Goal: Task Accomplishment & Management: Complete application form

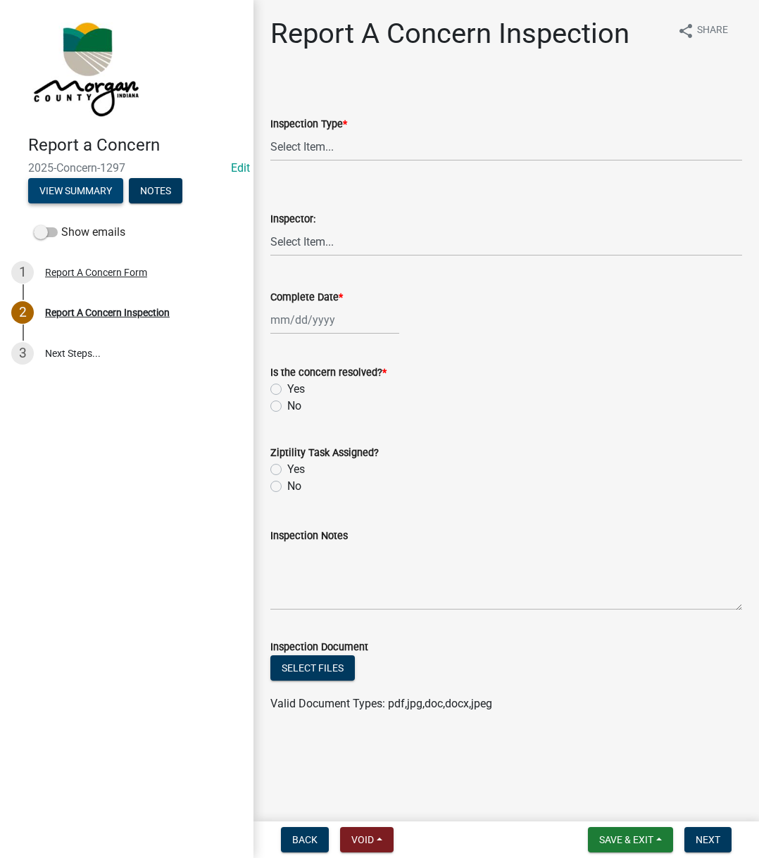
click at [85, 188] on button "View Summary" at bounding box center [75, 190] width 95 height 25
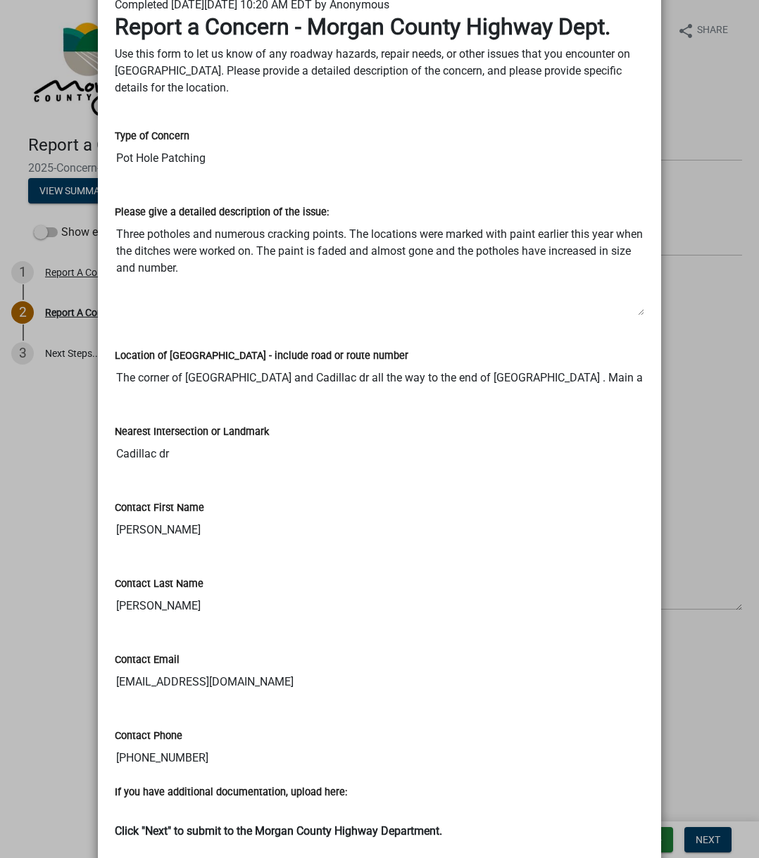
scroll to position [0, 35]
drag, startPoint x: 534, startPoint y: 377, endPoint x: 636, endPoint y: 377, distance: 102.1
click at [636, 377] on input "The corner of Lincoln rd and Cadillac dr all the way to the end of Lincoln rd .…" at bounding box center [379, 378] width 529 height 28
drag, startPoint x: 111, startPoint y: 234, endPoint x: 200, endPoint y: 284, distance: 102.4
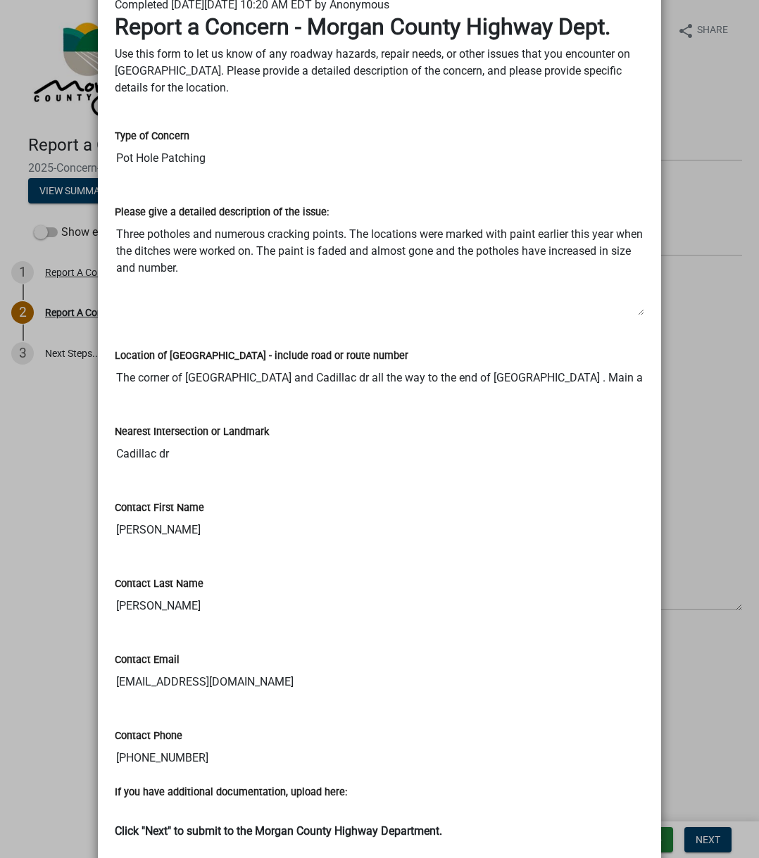
click at [200, 284] on textarea "Three potholes and numerous cracking points. The locations were marked with pai…" at bounding box center [379, 268] width 529 height 96
drag, startPoint x: 111, startPoint y: 375, endPoint x: 658, endPoint y: 377, distance: 547.8
click at [658, 377] on ngb-modal-window "Summary × Printer Friendly Report A Concern Form Thank You for Your Concern Ema…" at bounding box center [379, 429] width 759 height 858
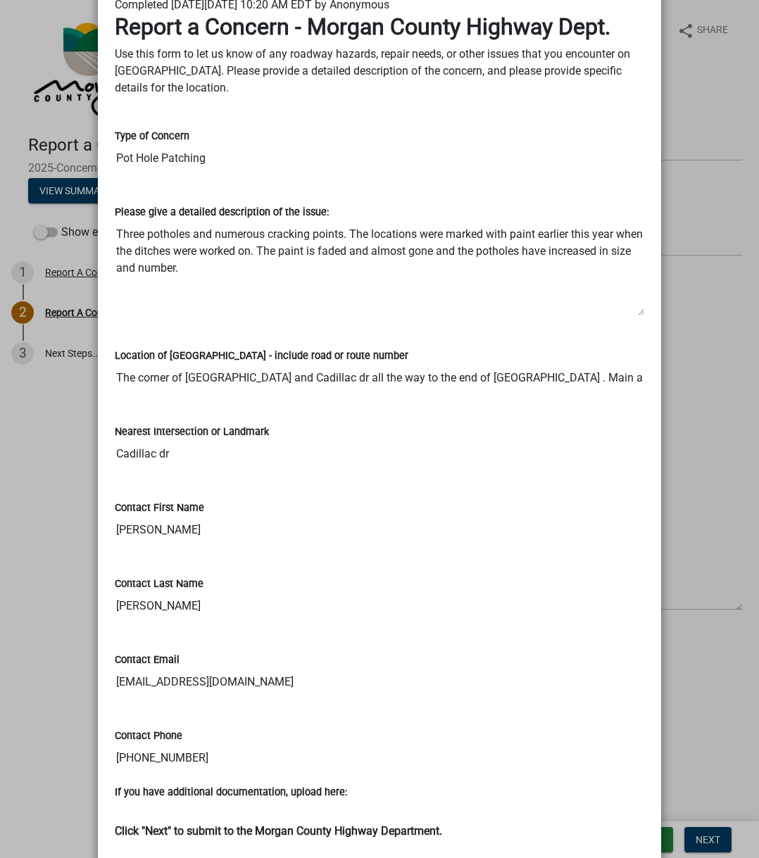
click at [364, 307] on textarea "Three potholes and numerous cracking points. The locations were marked with pai…" at bounding box center [379, 268] width 529 height 96
click at [255, 337] on div "Location of Concern - include road or route number The corner of Lincoln rd and…" at bounding box center [379, 359] width 529 height 65
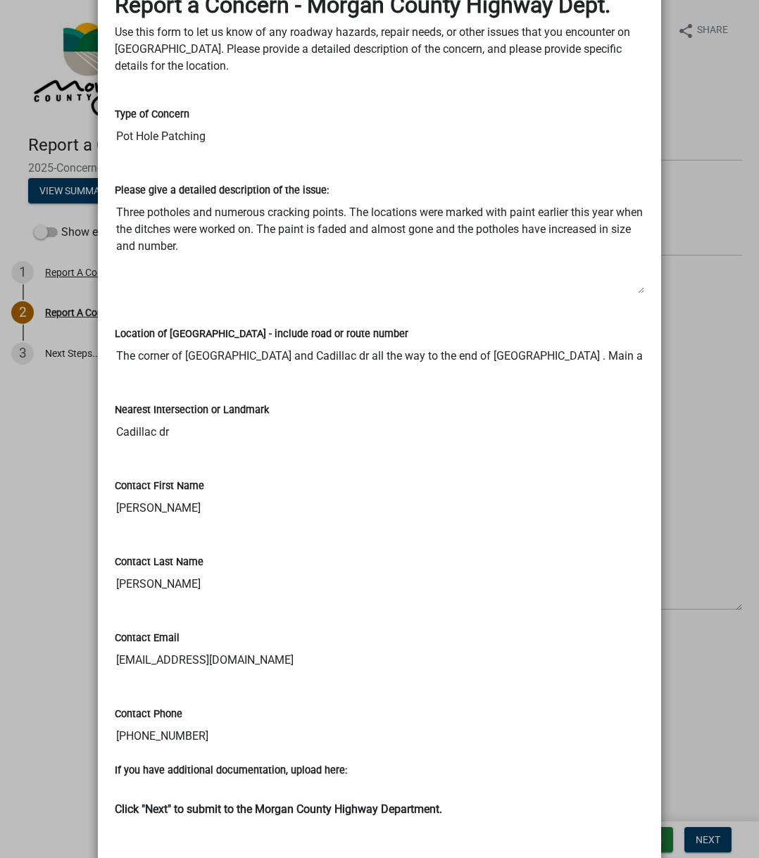
scroll to position [239, 0]
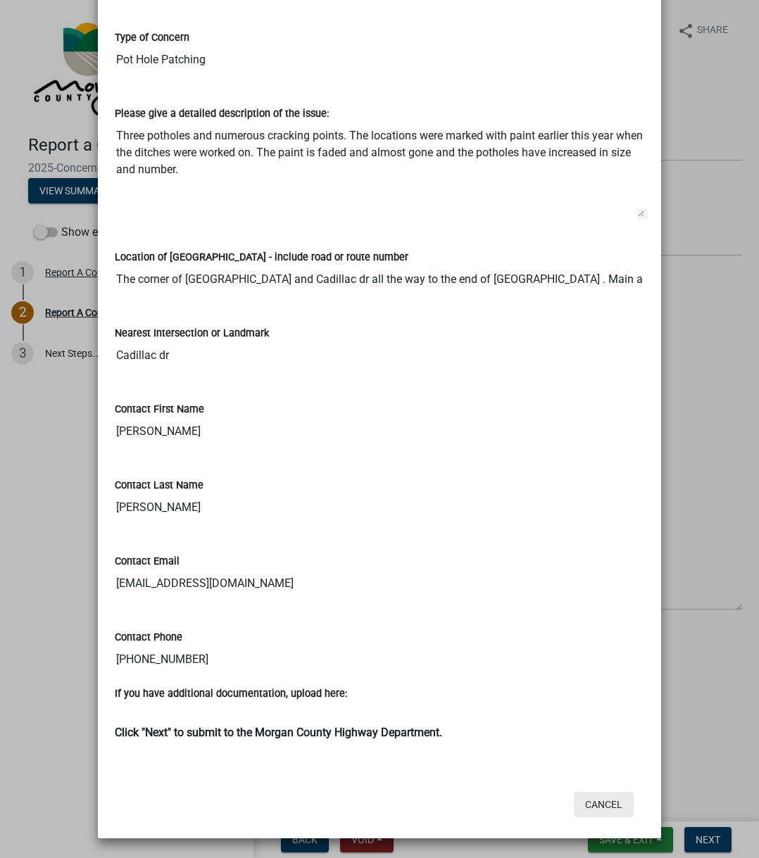
click at [606, 805] on button "Cancel" at bounding box center [604, 804] width 60 height 25
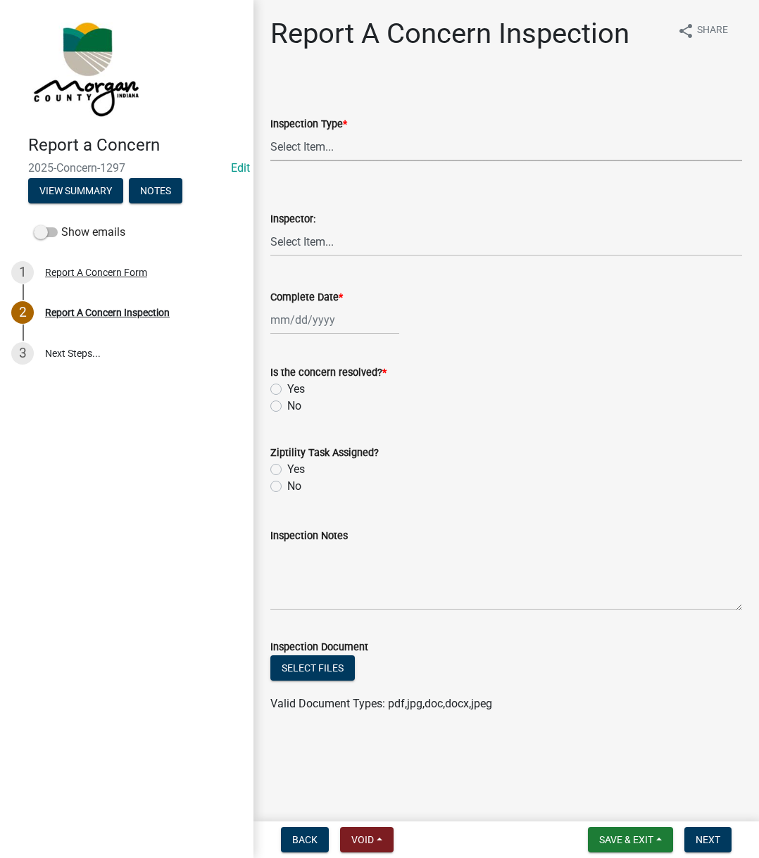
click at [382, 151] on select "Select Item... Pot Hole Patching Ditch Tree Sign Mowing Culvert Other" at bounding box center [506, 146] width 472 height 29
click at [270, 132] on select "Select Item... Pot Hole Patching Ditch Tree Sign Mowing Culvert Other" at bounding box center [506, 146] width 472 height 29
select select "4e8cd194-75cf-41f7-bca6-0f810dd08e04"
drag, startPoint x: 332, startPoint y: 232, endPoint x: 329, endPoint y: 239, distance: 8.5
click at [332, 232] on select "Select Item... [PERSON_NAME] [PERSON_NAME] [PERSON_NAME] [PERSON_NAME] [PERSON_…" at bounding box center [506, 241] width 472 height 29
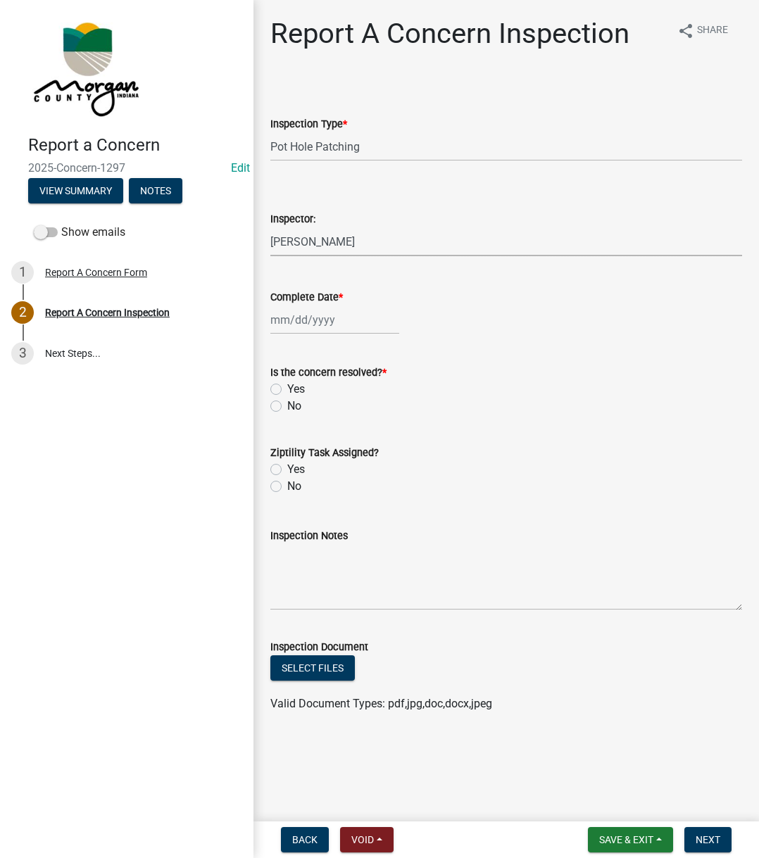
click at [270, 227] on select "Select Item... [PERSON_NAME] [PERSON_NAME] [PERSON_NAME] [PERSON_NAME] [PERSON_…" at bounding box center [506, 241] width 472 height 29
select select "742eb044-fc58-4034-b35e-1550e746fcda"
click at [320, 315] on div at bounding box center [334, 320] width 129 height 29
select select "8"
select select "2025"
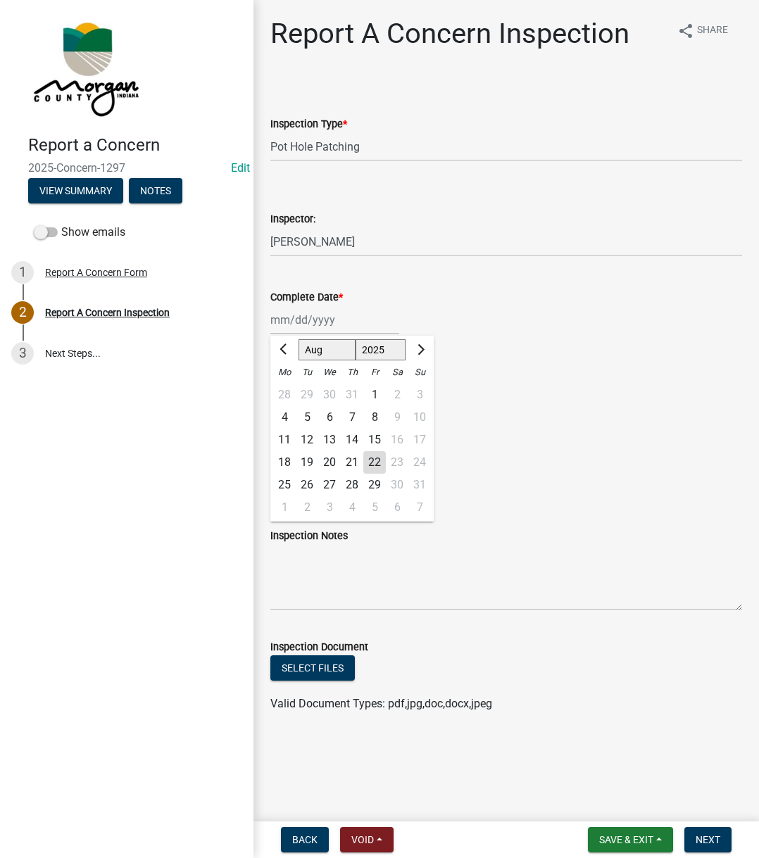
click at [372, 470] on div "22" at bounding box center [374, 462] width 23 height 23
type input "[DATE]"
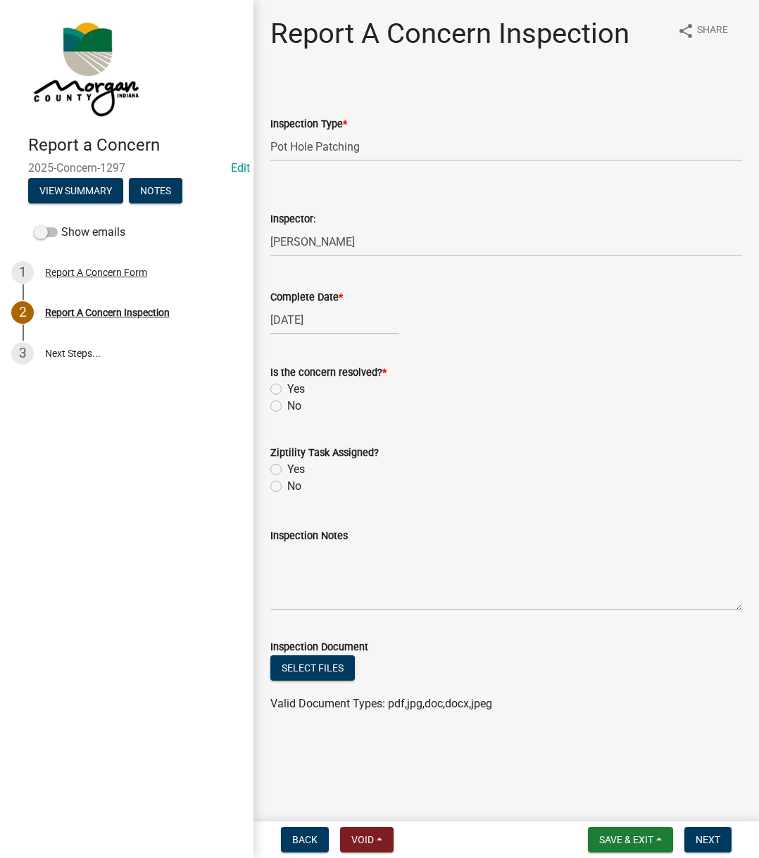
click at [287, 387] on label "Yes" at bounding box center [296, 389] width 18 height 17
click at [287, 387] on input "Yes" at bounding box center [291, 385] width 9 height 9
radio input "true"
click at [287, 470] on label "Yes" at bounding box center [296, 469] width 18 height 17
click at [287, 470] on input "Yes" at bounding box center [291, 465] width 9 height 9
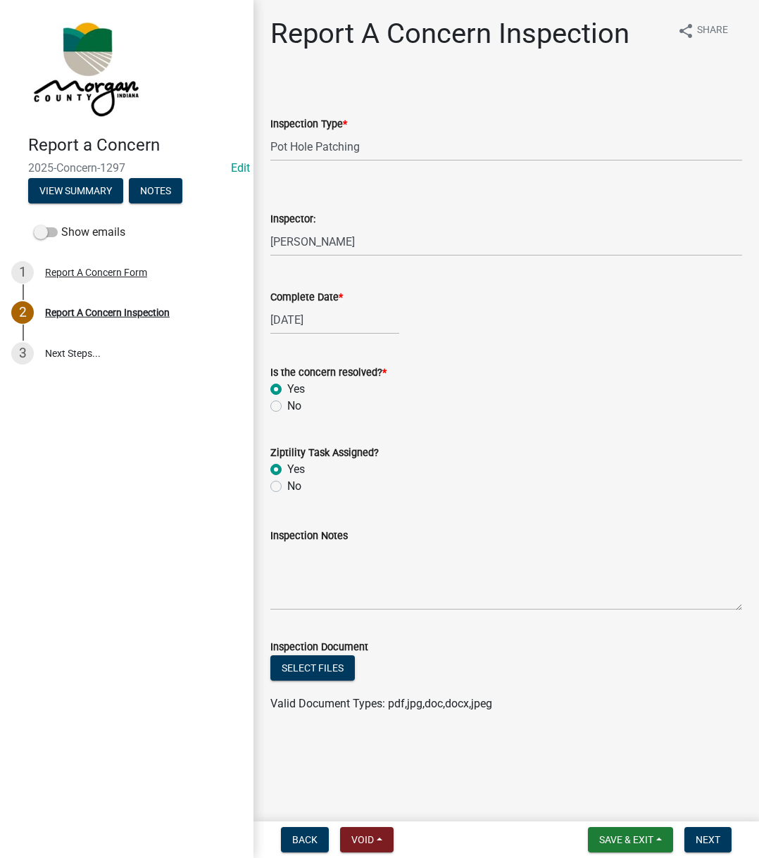
radio input "true"
click at [358, 575] on textarea "Inspection Notes" at bounding box center [506, 577] width 472 height 66
type textarea "Sent to D1"
click at [375, 549] on textarea "Sent to D1" at bounding box center [506, 577] width 472 height 66
click at [722, 839] on button "Next" at bounding box center [707, 839] width 47 height 25
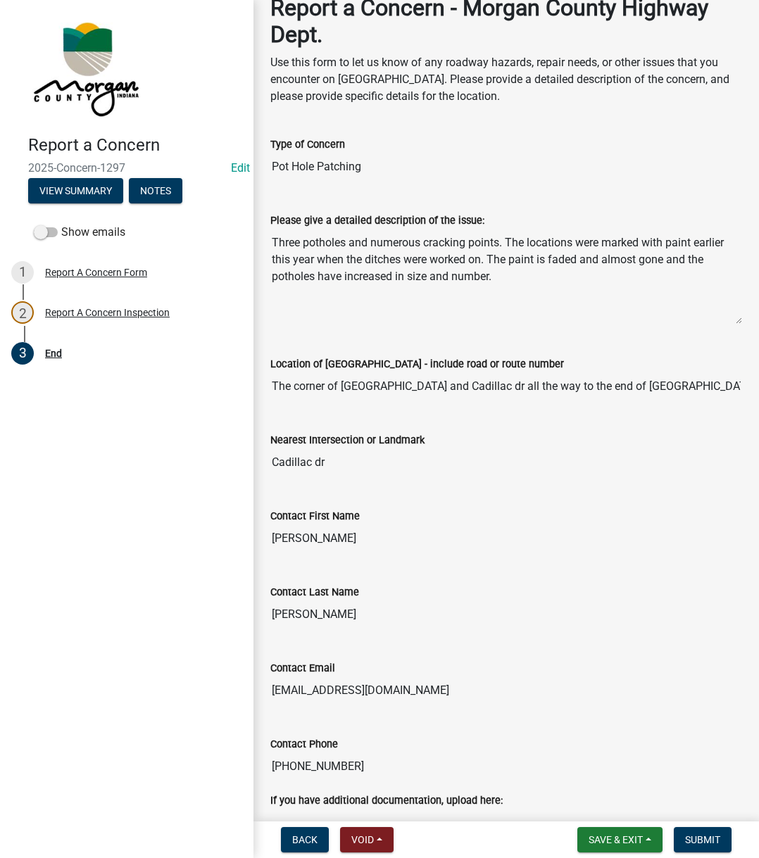
scroll to position [339, 0]
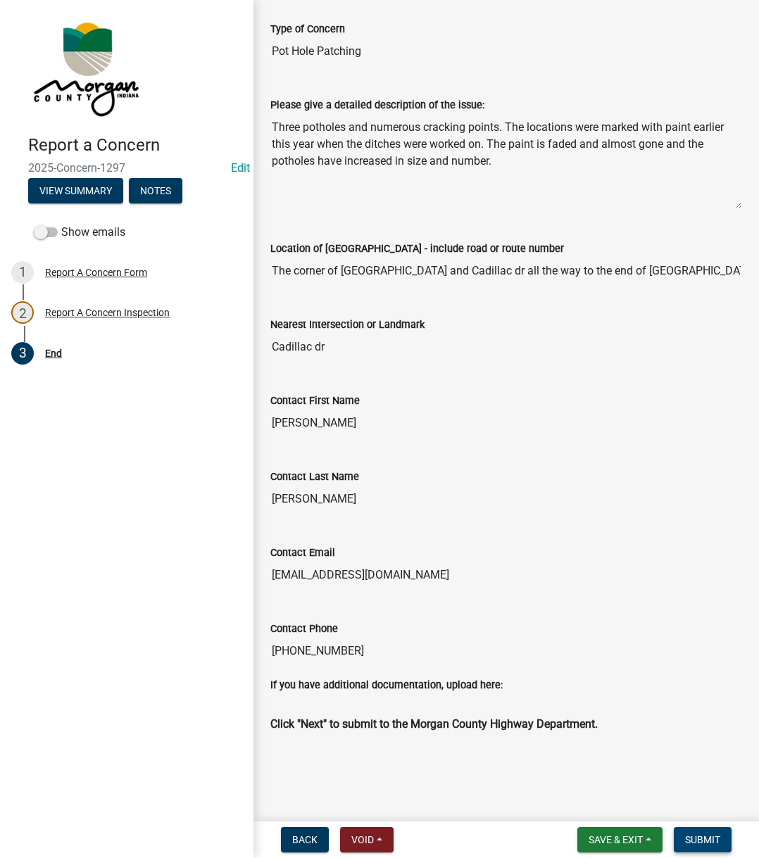
click at [705, 830] on button "Submit" at bounding box center [703, 839] width 58 height 25
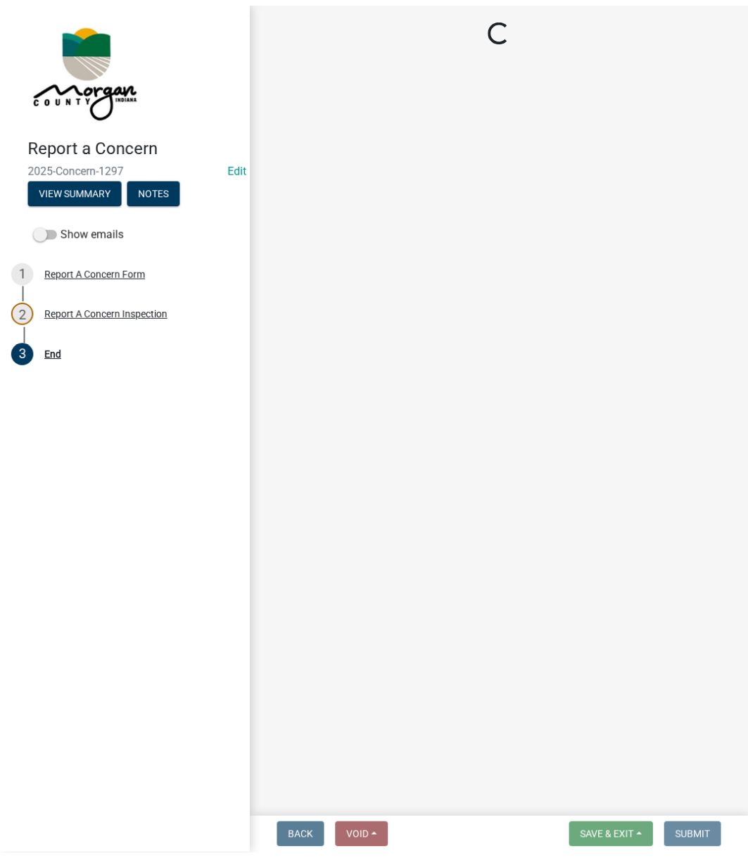
scroll to position [0, 0]
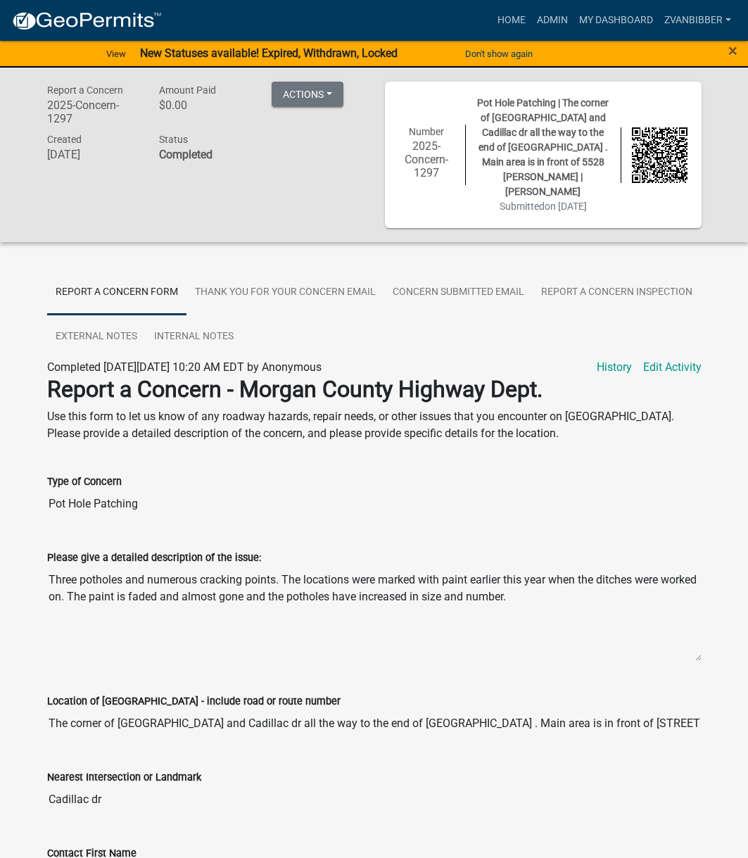
click at [415, 426] on p "Use this form to let us know of any roadway hazards, repair needs, or other iss…" at bounding box center [374, 425] width 655 height 34
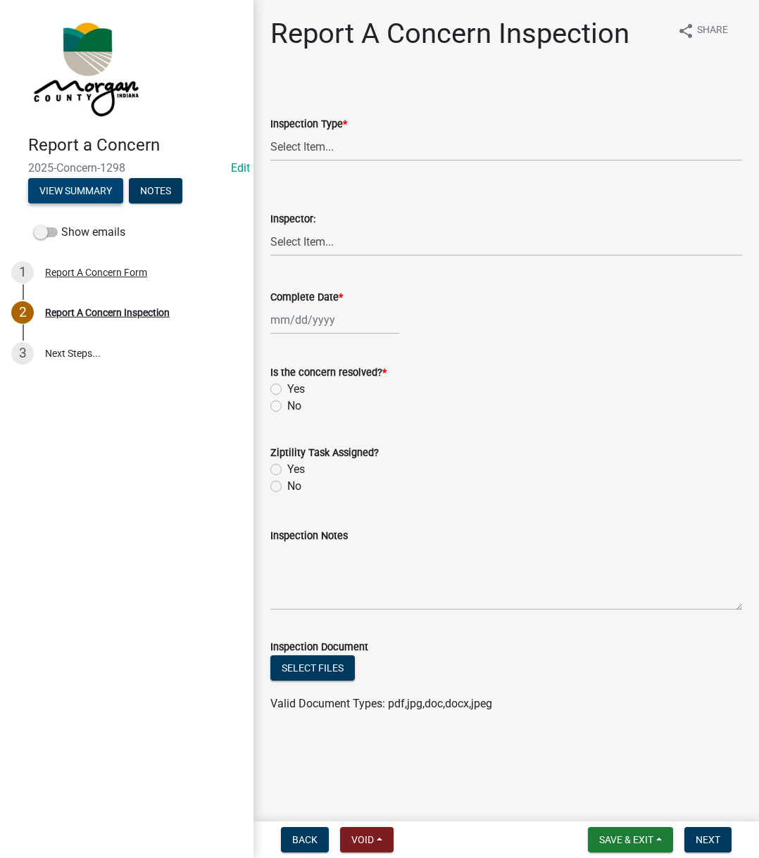
click at [71, 182] on button "View Summary" at bounding box center [75, 190] width 95 height 25
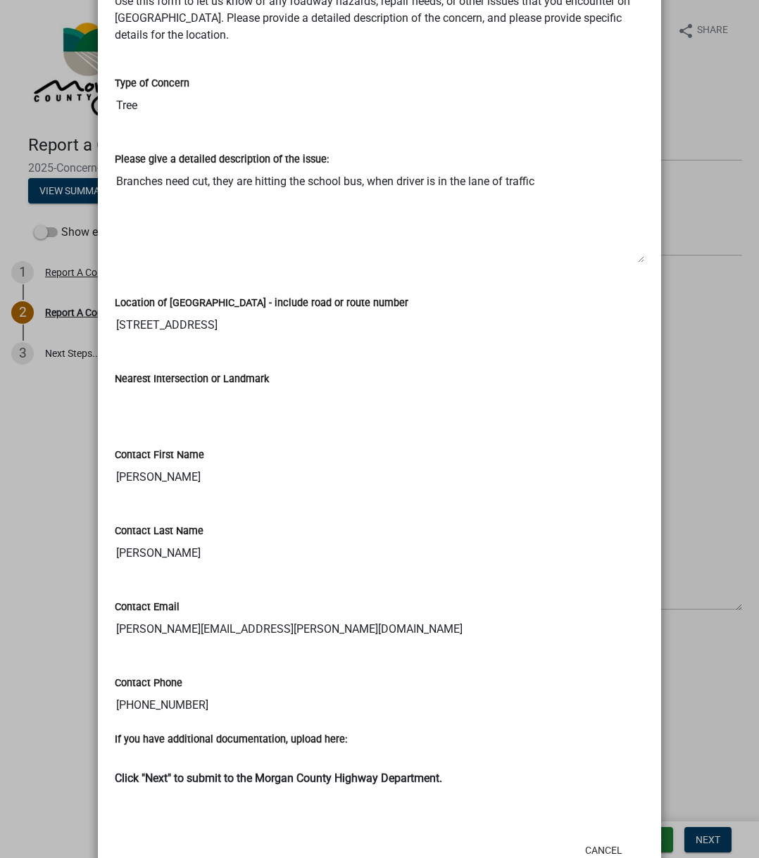
scroll to position [169, 0]
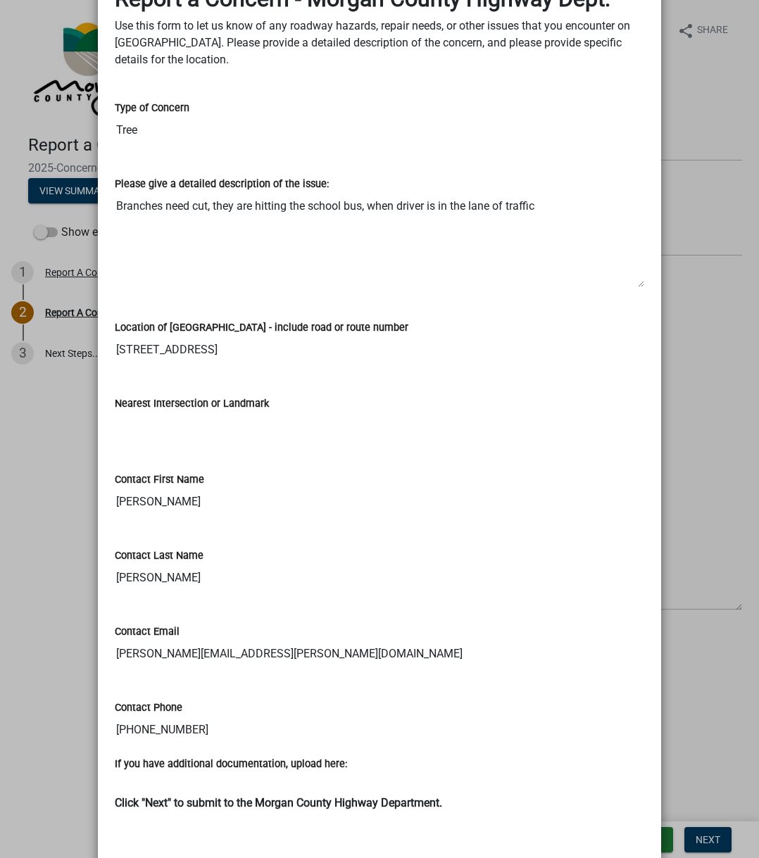
drag, startPoint x: 113, startPoint y: 206, endPoint x: 547, endPoint y: 214, distance: 434.5
click at [547, 214] on textarea "Branches need cut, they are hitting the school bus, when driver is in the lane …" at bounding box center [379, 240] width 529 height 96
click at [115, 349] on input "7979 Big Bend Road" at bounding box center [379, 350] width 529 height 28
drag, startPoint x: 113, startPoint y: 349, endPoint x: 225, endPoint y: 335, distance: 112.8
click at [225, 335] on div "Location of Concern - include road or route number 7979 Big Bend Road" at bounding box center [379, 331] width 529 height 65
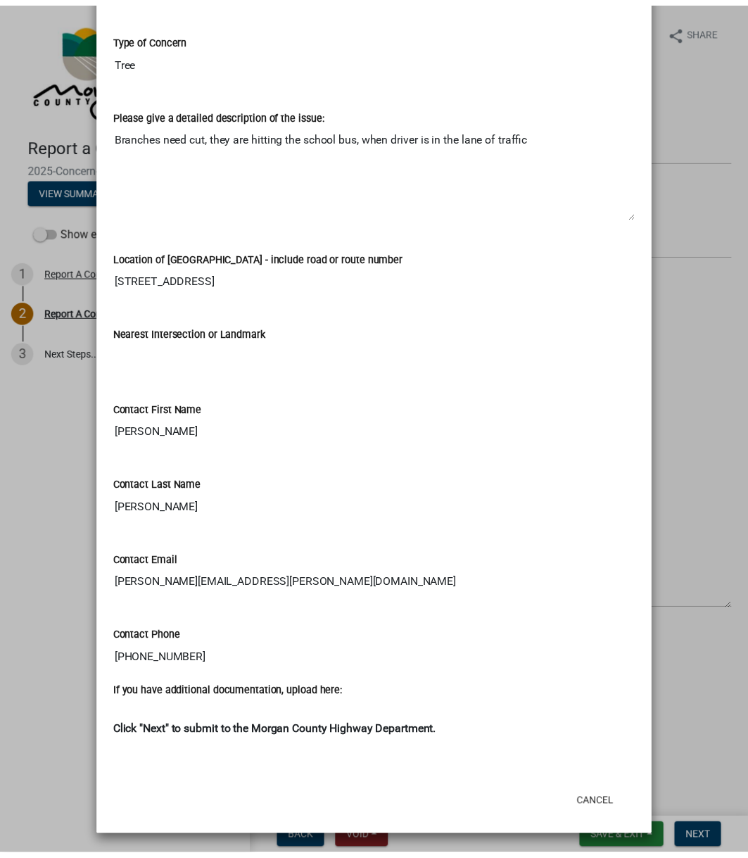
scroll to position [239, 0]
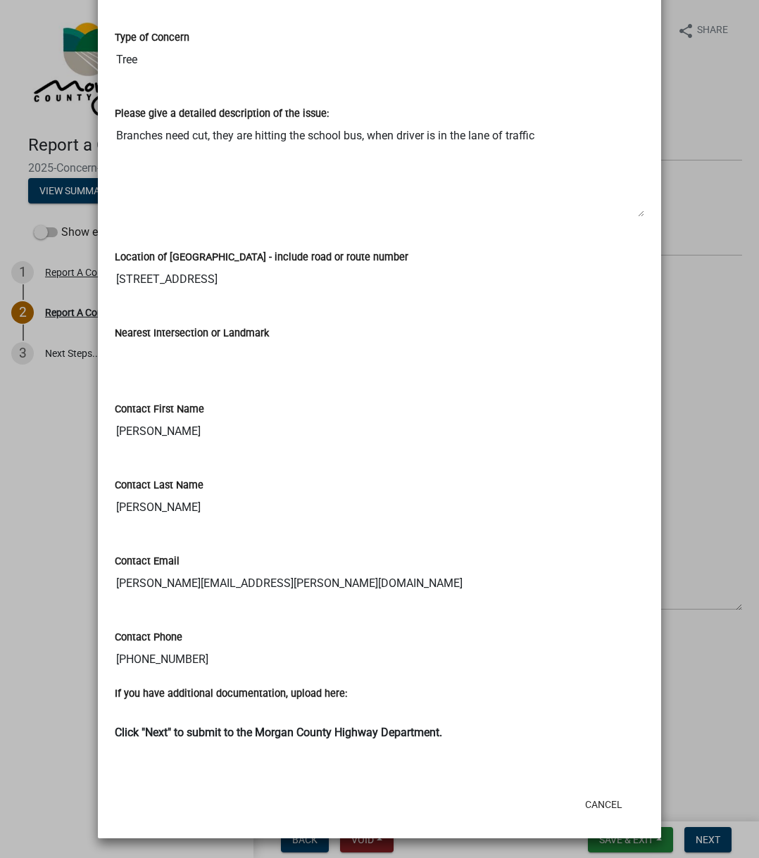
click at [384, 313] on div "Nearest Intersection or Landmark" at bounding box center [379, 337] width 529 height 65
click at [605, 646] on button "Cancel" at bounding box center [604, 804] width 60 height 25
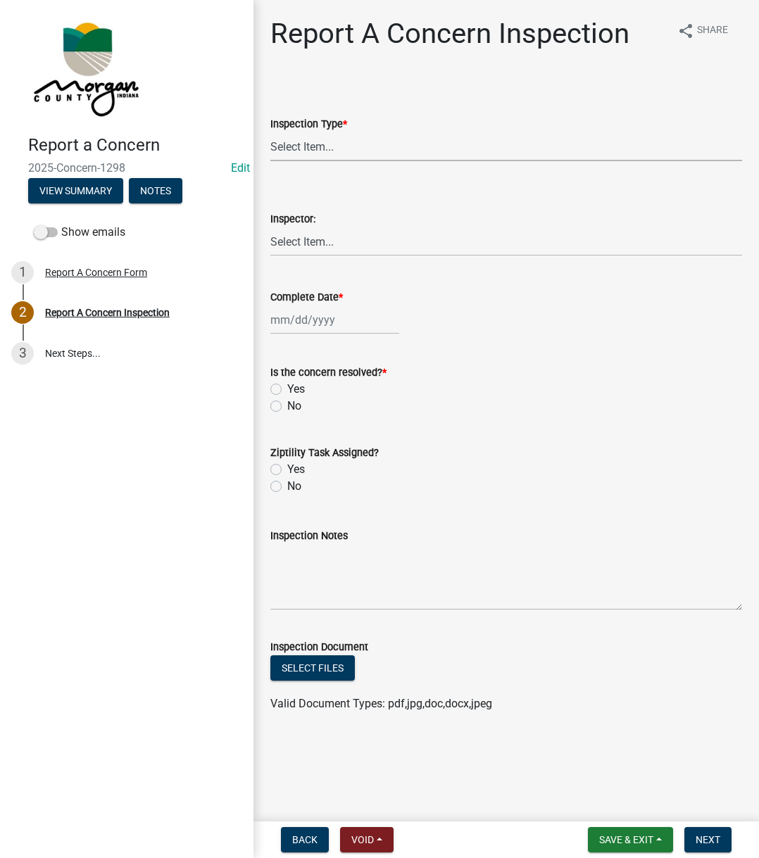
click at [371, 153] on select "Select Item... Pot Hole Patching Ditch Tree Sign Mowing Culvert Other" at bounding box center [506, 146] width 472 height 29
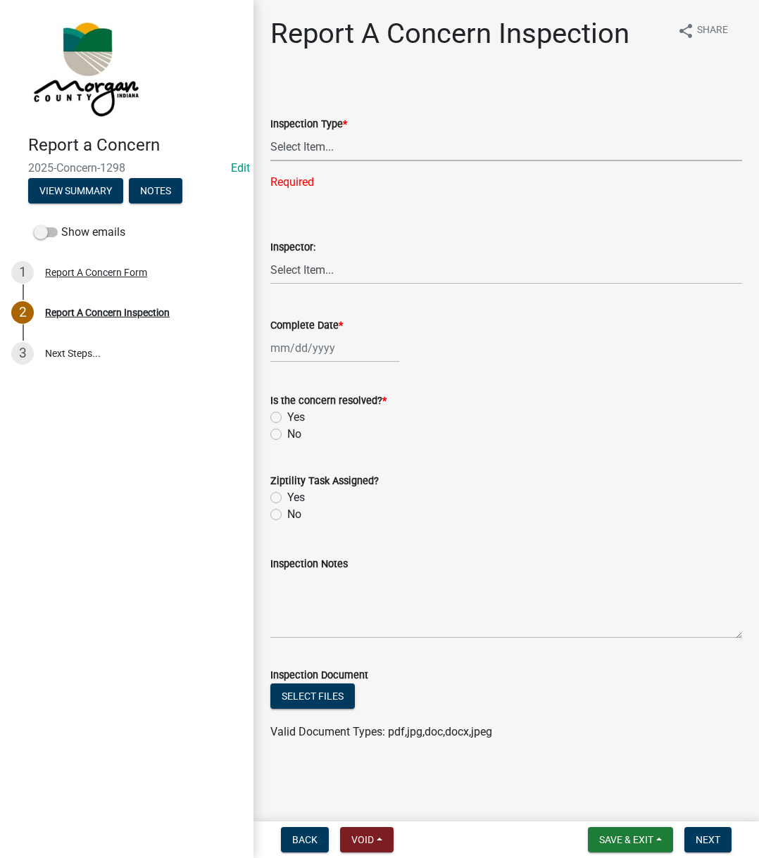
click at [425, 155] on select "Select Item... Pot Hole Patching Ditch Tree Sign Mowing Culvert Other" at bounding box center [506, 146] width 472 height 29
click at [270, 132] on select "Select Item... Pot Hole Patching Ditch Tree Sign Mowing Culvert Other" at bounding box center [506, 146] width 472 height 29
select select "05549d27-706b-4fc5-87d5-786b3b3055f9"
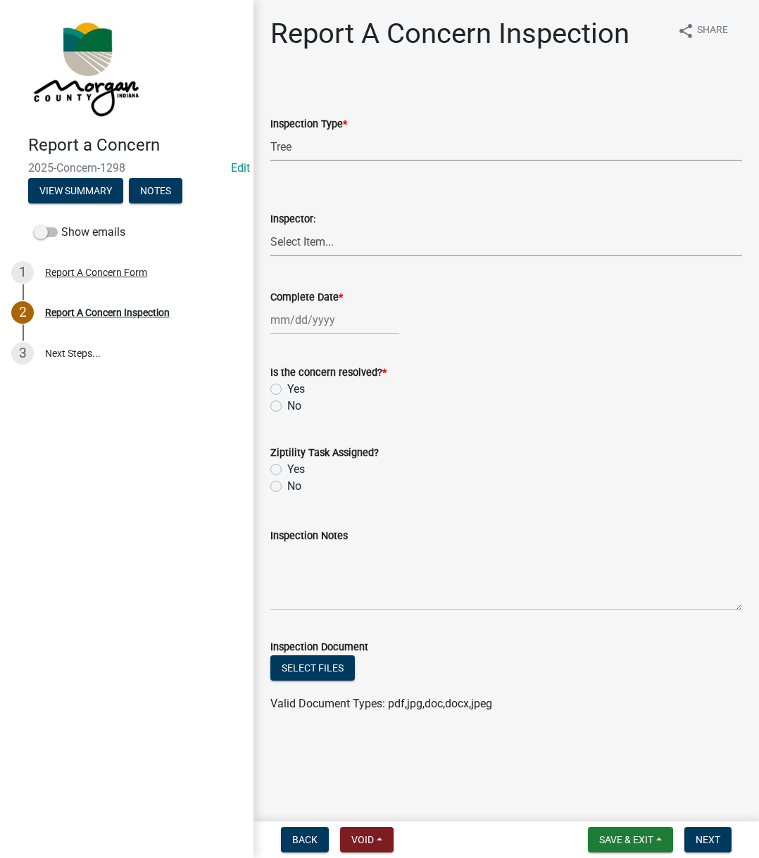
click at [317, 247] on select "Select Item... [PERSON_NAME] [PERSON_NAME] [PERSON_NAME] [PERSON_NAME] [PERSON_…" at bounding box center [506, 241] width 472 height 29
click at [270, 227] on select "Select Item... [PERSON_NAME] [PERSON_NAME] [PERSON_NAME] [PERSON_NAME] [PERSON_…" at bounding box center [506, 241] width 472 height 29
select select "742eb044-fc58-4034-b35e-1550e746fcda"
click at [306, 304] on div "Complete Date *" at bounding box center [506, 297] width 472 height 17
select select "8"
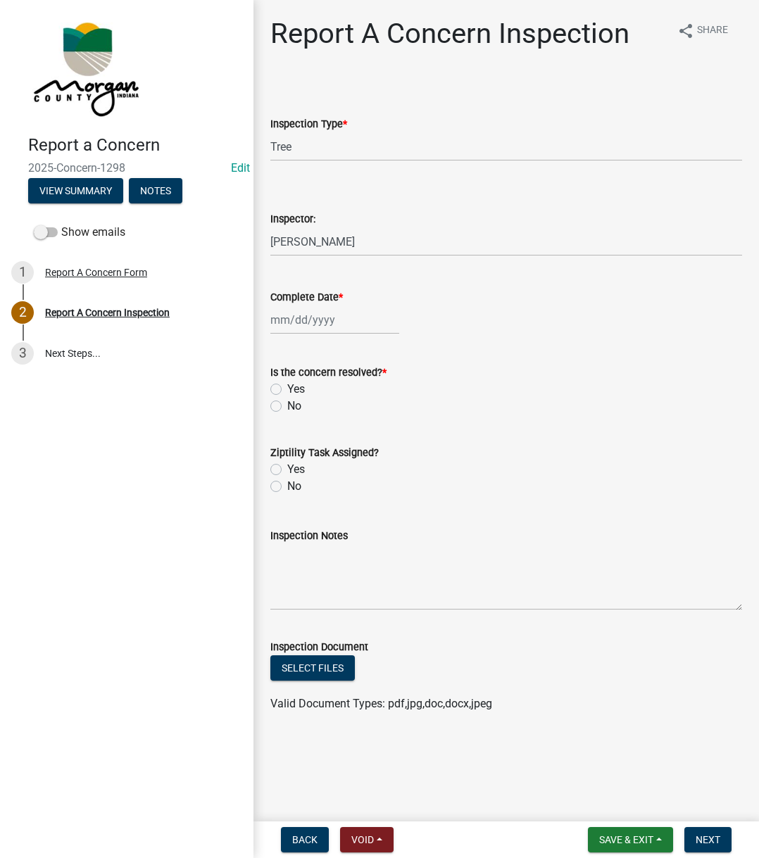
select select "2025"
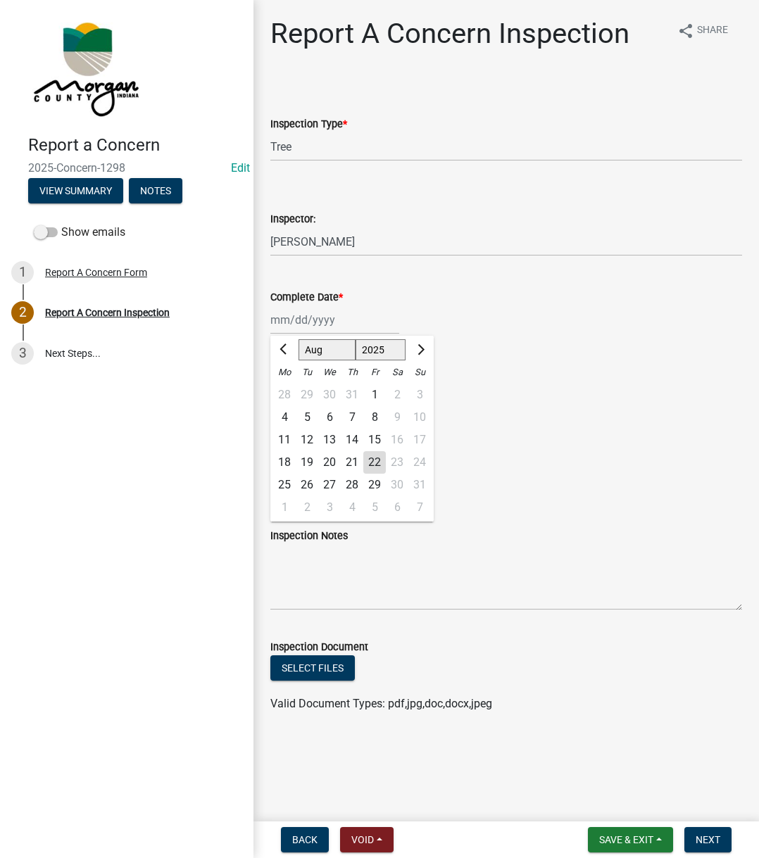
click at [301, 311] on div "Jan Feb Mar Apr May Jun Jul Aug Sep Oct Nov Dec 1525 1526 1527 1528 1529 1530 1…" at bounding box center [334, 320] width 129 height 29
click at [371, 459] on div "22" at bounding box center [374, 462] width 23 height 23
type input "[DATE]"
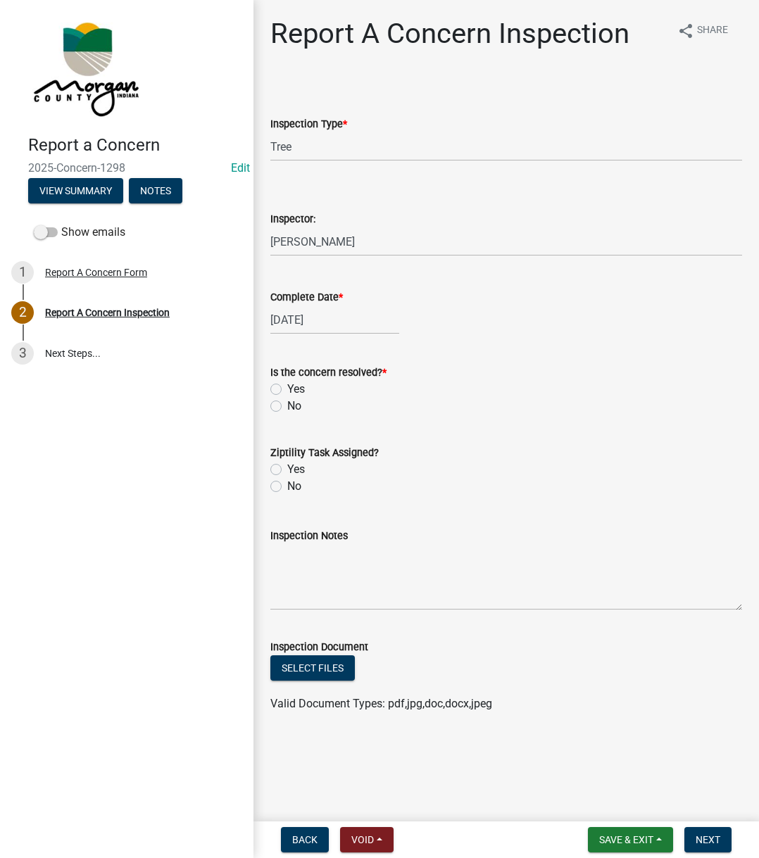
click at [280, 383] on div "Yes" at bounding box center [506, 389] width 472 height 17
click at [287, 389] on label "Yes" at bounding box center [296, 389] width 18 height 17
click at [287, 389] on input "Yes" at bounding box center [291, 385] width 9 height 9
radio input "true"
click at [287, 472] on label "Yes" at bounding box center [296, 469] width 18 height 17
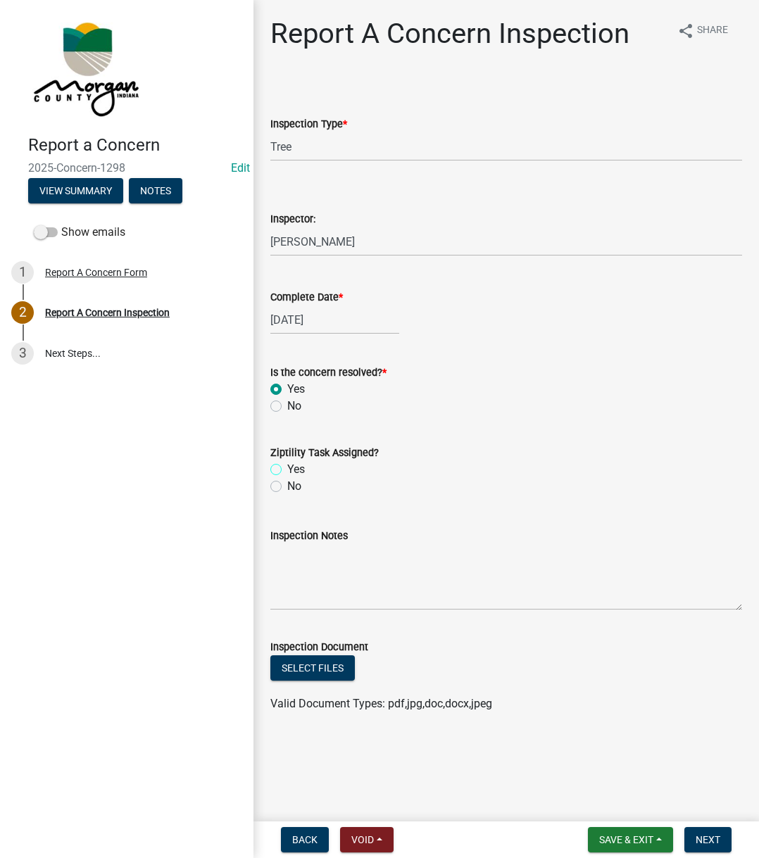
click at [287, 470] on input "Yes" at bounding box center [291, 465] width 9 height 9
radio input "true"
click at [332, 575] on textarea "Inspection Notes" at bounding box center [506, 577] width 472 height 66
type textarea "Sent to D3"
click at [707, 646] on button "Next" at bounding box center [707, 839] width 47 height 25
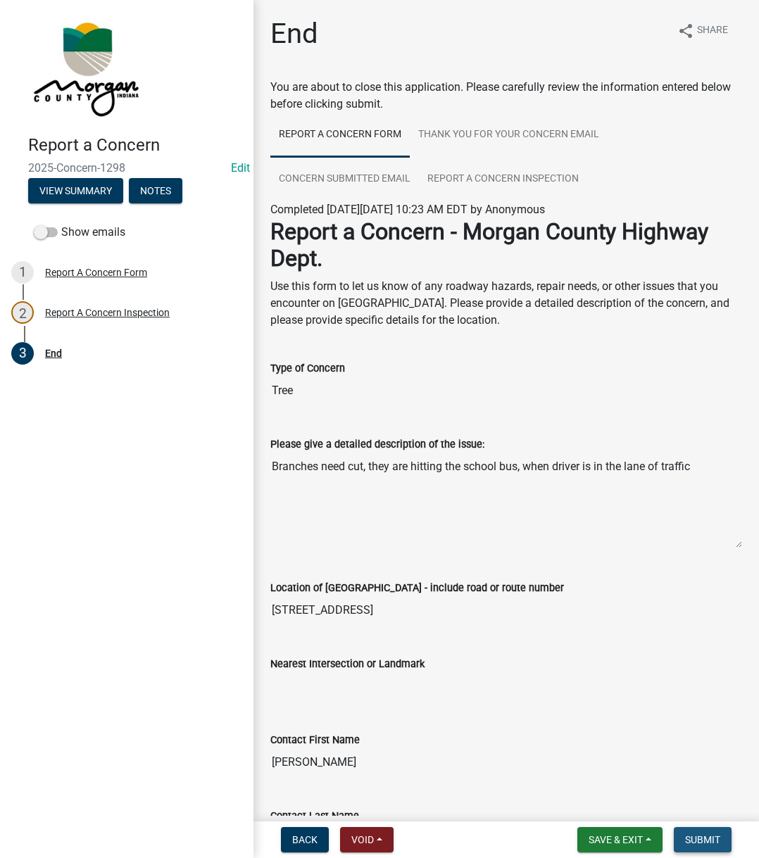
click at [677, 646] on button "Submit" at bounding box center [703, 839] width 58 height 25
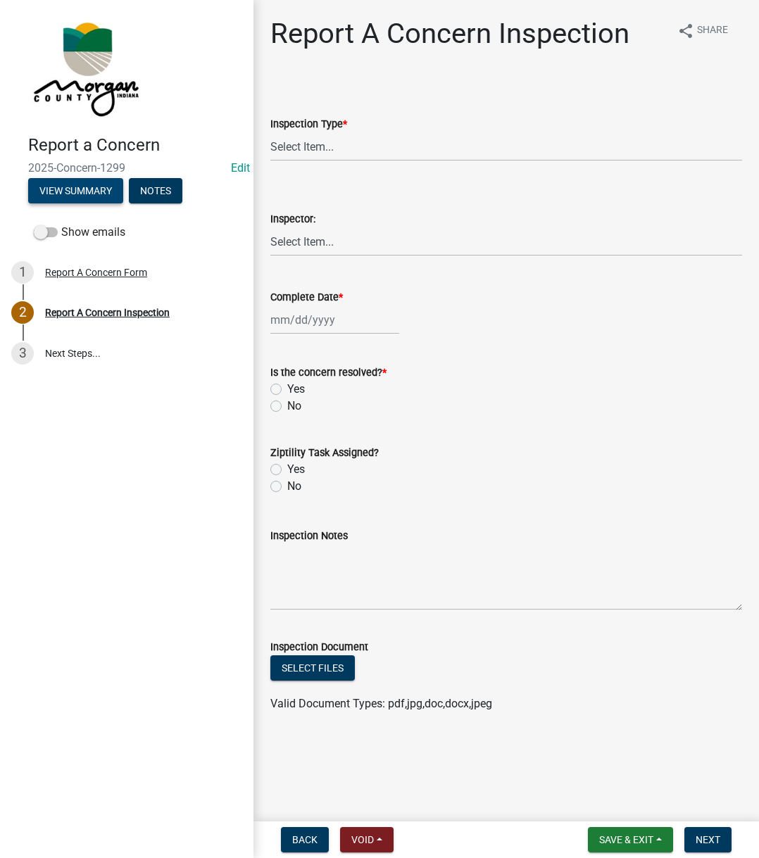
click at [84, 190] on button "View Summary" at bounding box center [75, 190] width 95 height 25
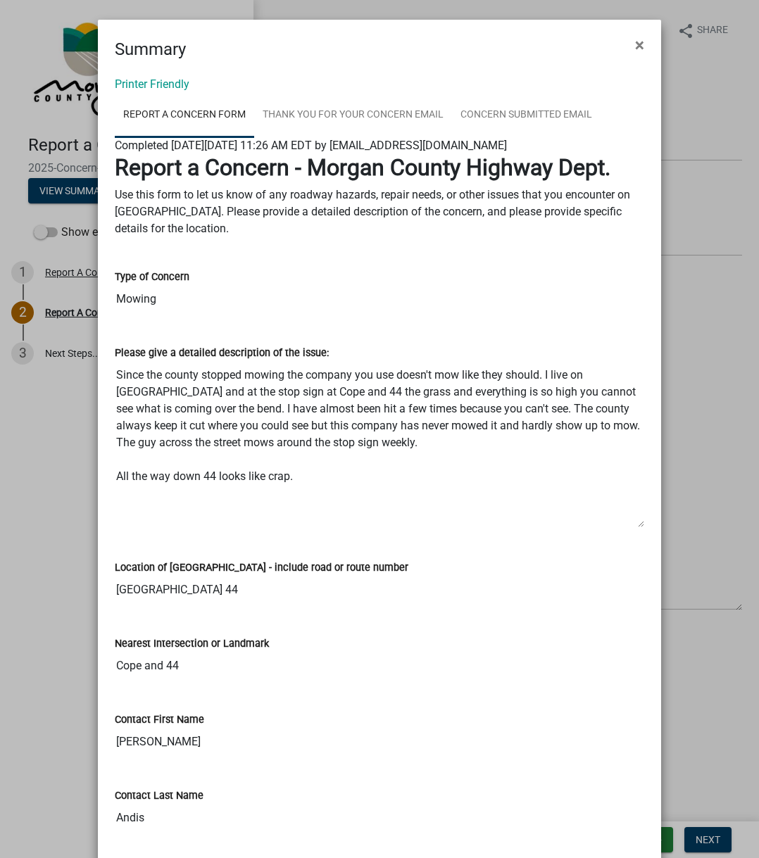
drag, startPoint x: 632, startPoint y: 452, endPoint x: 617, endPoint y: 523, distance: 72.6
click at [617, 523] on textarea "Since the county stopped mowing the company you use doesn't mow like they shoul…" at bounding box center [379, 444] width 529 height 167
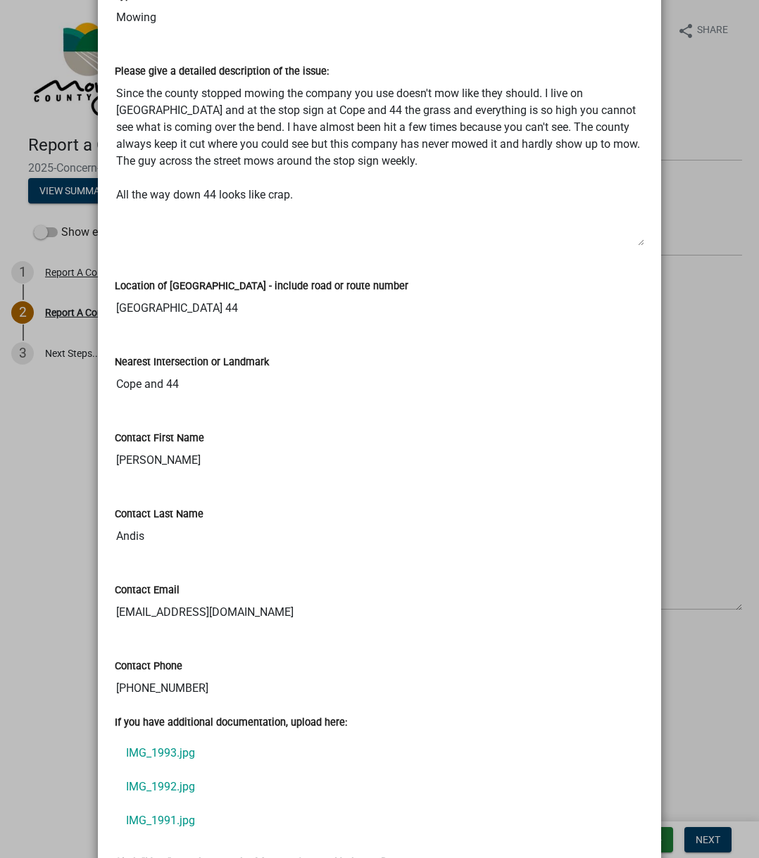
scroll to position [412, 0]
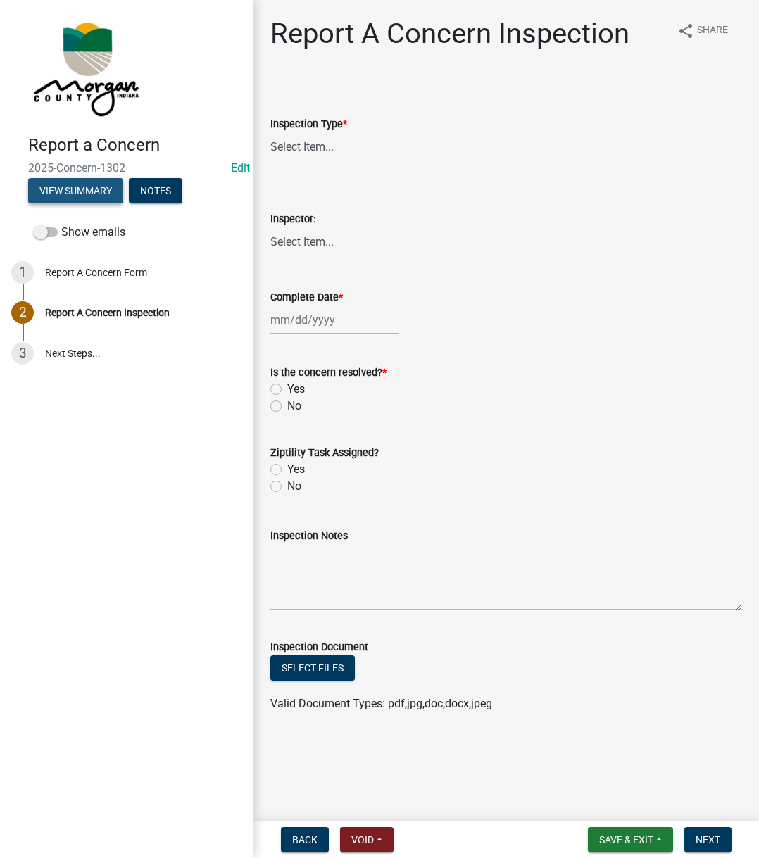
click at [60, 188] on button "View Summary" at bounding box center [75, 190] width 95 height 25
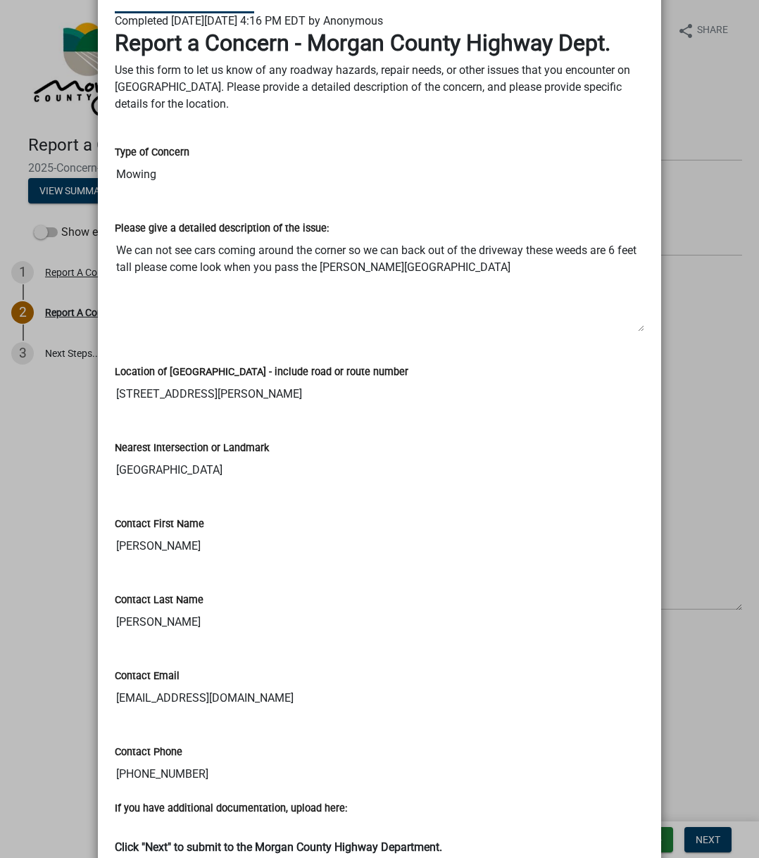
scroll to position [141, 0]
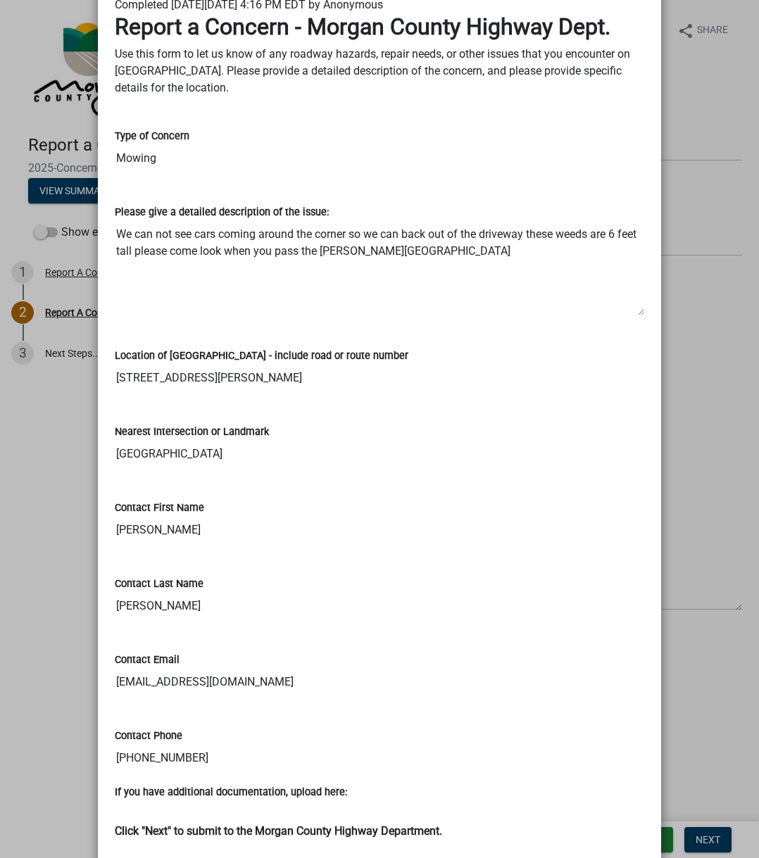
click at [120, 380] on input "[STREET_ADDRESS][PERSON_NAME]" at bounding box center [379, 378] width 529 height 28
drag, startPoint x: 120, startPoint y: 380, endPoint x: 192, endPoint y: 382, distance: 72.6
click at [192, 382] on input "[STREET_ADDRESS][PERSON_NAME]" at bounding box center [379, 378] width 529 height 28
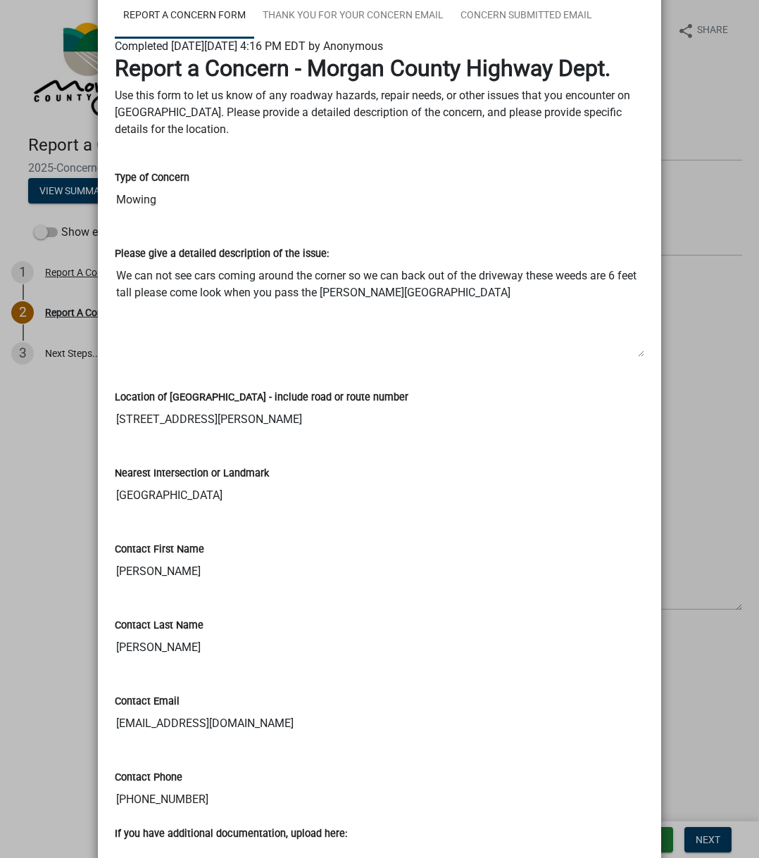
scroll to position [99, 0]
click at [322, 315] on textarea "We can not see cars coming around the corner so we can back out of the driveway…" at bounding box center [379, 311] width 529 height 96
click at [337, 308] on textarea "We can not see cars coming around the corner so we can back out of the driveway…" at bounding box center [379, 311] width 529 height 96
click at [123, 197] on input "Mowing" at bounding box center [379, 201] width 529 height 28
drag, startPoint x: 123, startPoint y: 197, endPoint x: 165, endPoint y: 302, distance: 113.1
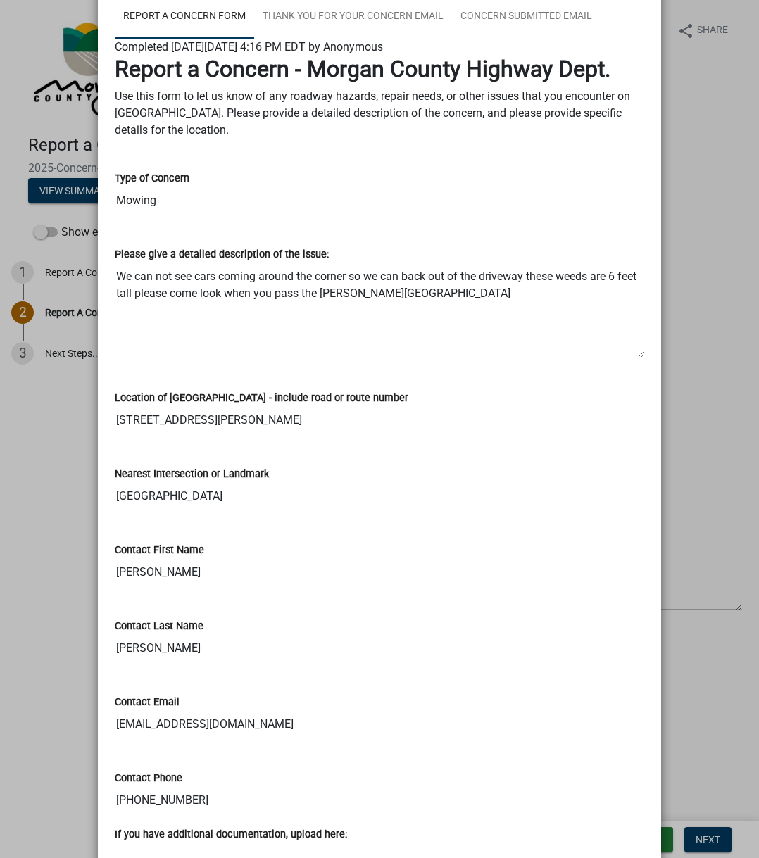
click at [165, 302] on wm-data-entity-view-list "Report a Concern - Morgan County Highway Dept. Use this form to let us know of …" at bounding box center [379, 475] width 529 height 838
click at [190, 301] on textarea "We can not see cars coming around the corner so we can back out of the driveway…" at bounding box center [379, 311] width 529 height 96
click at [115, 271] on textarea "We can not see cars coming around the corner so we can back out of the driveway…" at bounding box center [379, 311] width 529 height 96
drag, startPoint x: 113, startPoint y: 271, endPoint x: 460, endPoint y: 306, distance: 349.5
click at [460, 306] on textarea "We can not see cars coming around the corner so we can back out of the driveway…" at bounding box center [379, 311] width 529 height 96
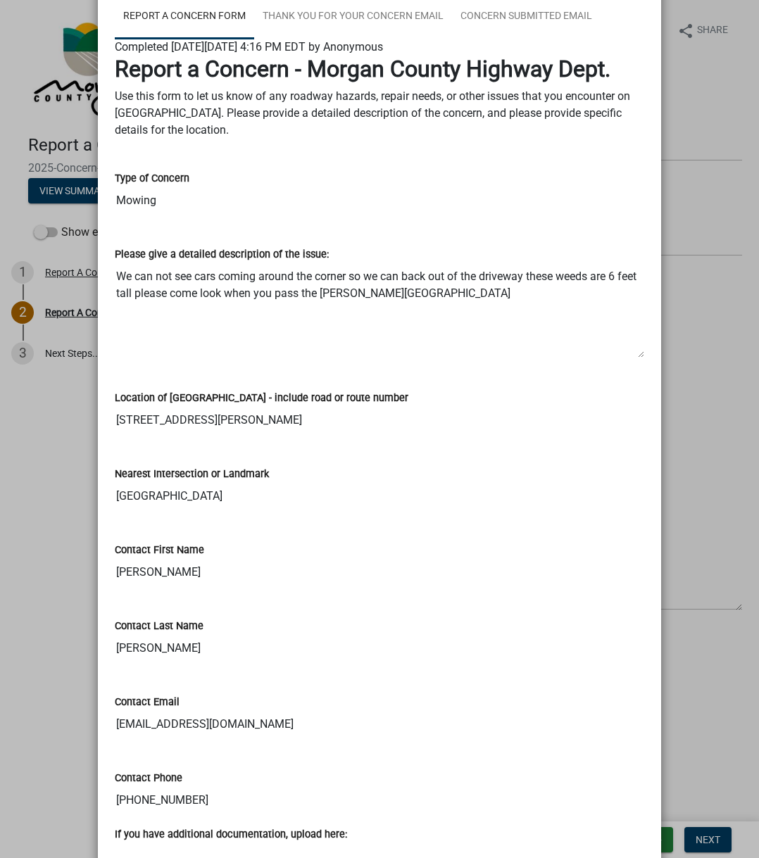
click at [460, 306] on textarea "We can not see cars coming around the corner so we can back out of the driveway…" at bounding box center [379, 311] width 529 height 96
click at [118, 414] on input "[STREET_ADDRESS][PERSON_NAME]" at bounding box center [379, 420] width 529 height 28
drag, startPoint x: 117, startPoint y: 414, endPoint x: 219, endPoint y: 420, distance: 102.3
click at [219, 420] on input "[STREET_ADDRESS][PERSON_NAME]" at bounding box center [379, 420] width 529 height 28
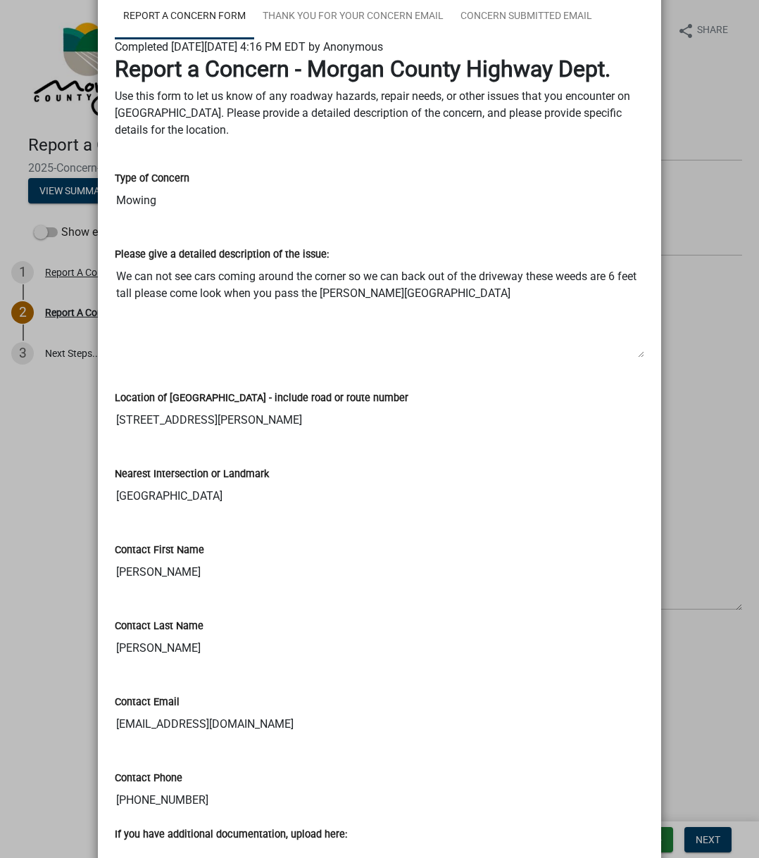
click at [213, 380] on div "Location of Concern - include road or route number 2410 Wilbur road" at bounding box center [379, 402] width 529 height 65
click at [182, 365] on div "Please give a detailed description of the issue: We can not see cars coming aro…" at bounding box center [379, 298] width 551 height 144
click at [199, 346] on textarea "We can not see cars coming around the corner so we can back out of the driveway…" at bounding box center [379, 311] width 529 height 96
click at [186, 371] on div "Location of Concern - include road or route number 2410 Wilbur road" at bounding box center [379, 402] width 529 height 65
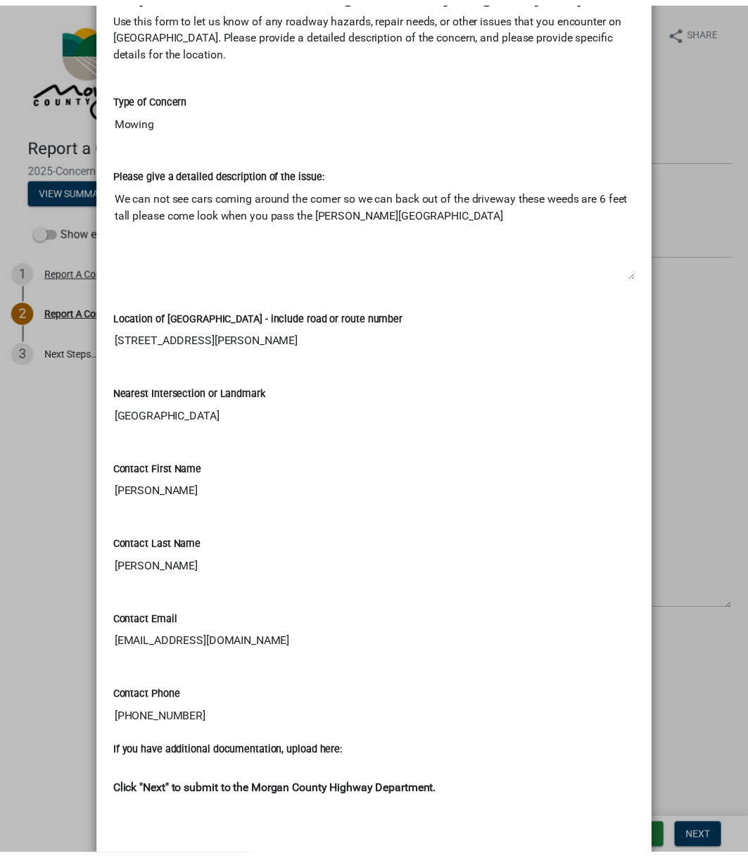
scroll to position [239, 0]
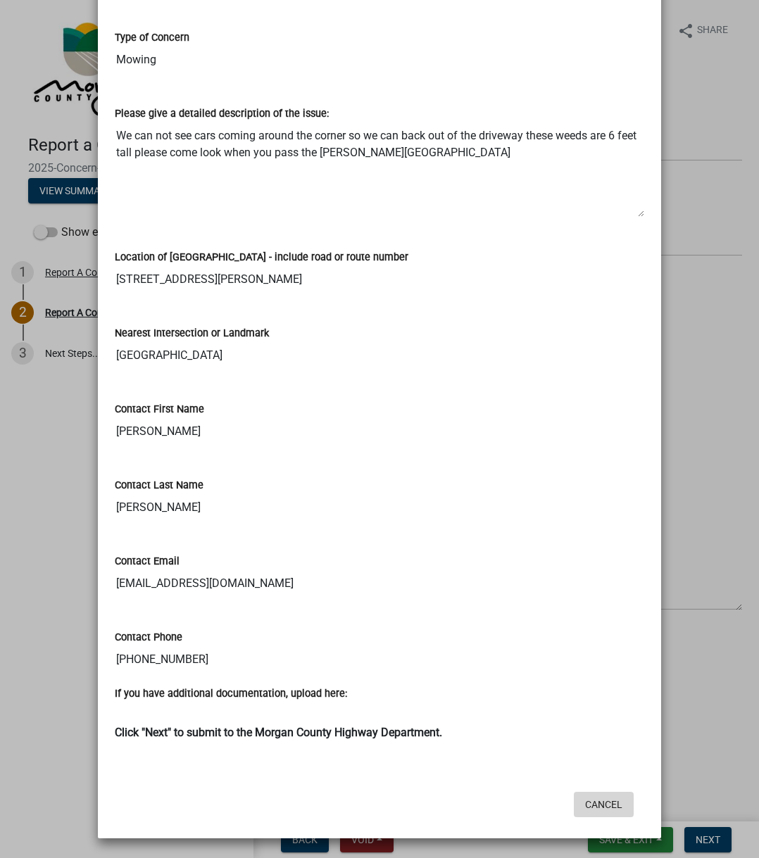
click at [594, 646] on button "Cancel" at bounding box center [604, 804] width 60 height 25
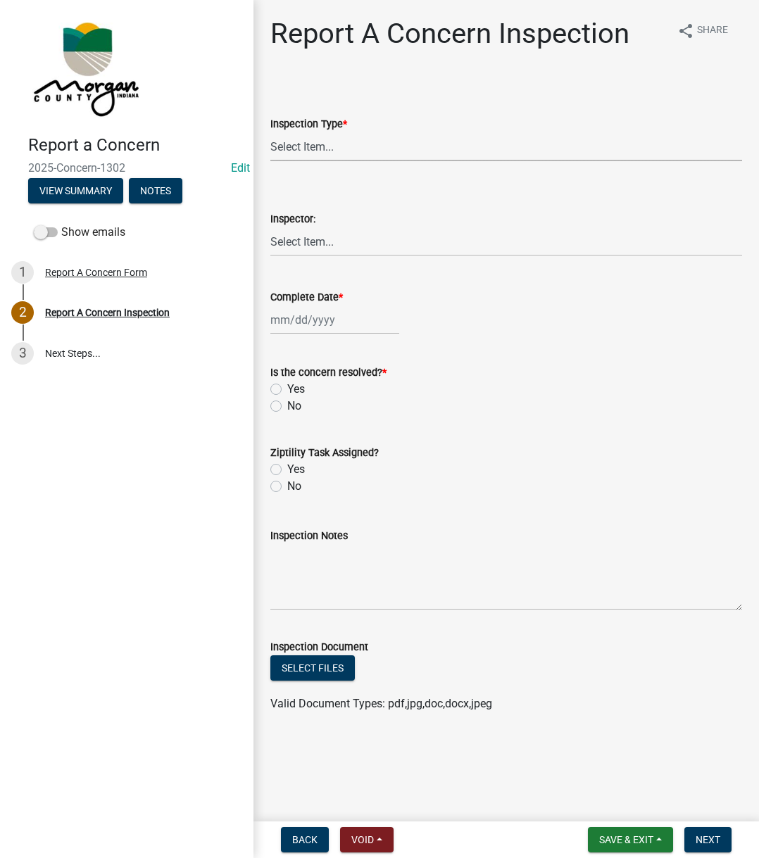
click at [345, 144] on select "Select Item... Pot Hole Patching Ditch Tree Sign Mowing Culvert Other" at bounding box center [506, 146] width 472 height 29
click at [270, 132] on select "Select Item... Pot Hole Patching Ditch Tree Sign Mowing Culvert Other" at bounding box center [506, 146] width 472 height 29
select select "eaace79d-96b0-4607-b41c-7bf69088e196"
click at [301, 247] on select "Select Item... [PERSON_NAME] [PERSON_NAME] [PERSON_NAME] [PERSON_NAME] [PERSON_…" at bounding box center [506, 241] width 472 height 29
click at [270, 227] on select "Select Item... [PERSON_NAME] [PERSON_NAME] [PERSON_NAME] [PERSON_NAME] [PERSON_…" at bounding box center [506, 241] width 472 height 29
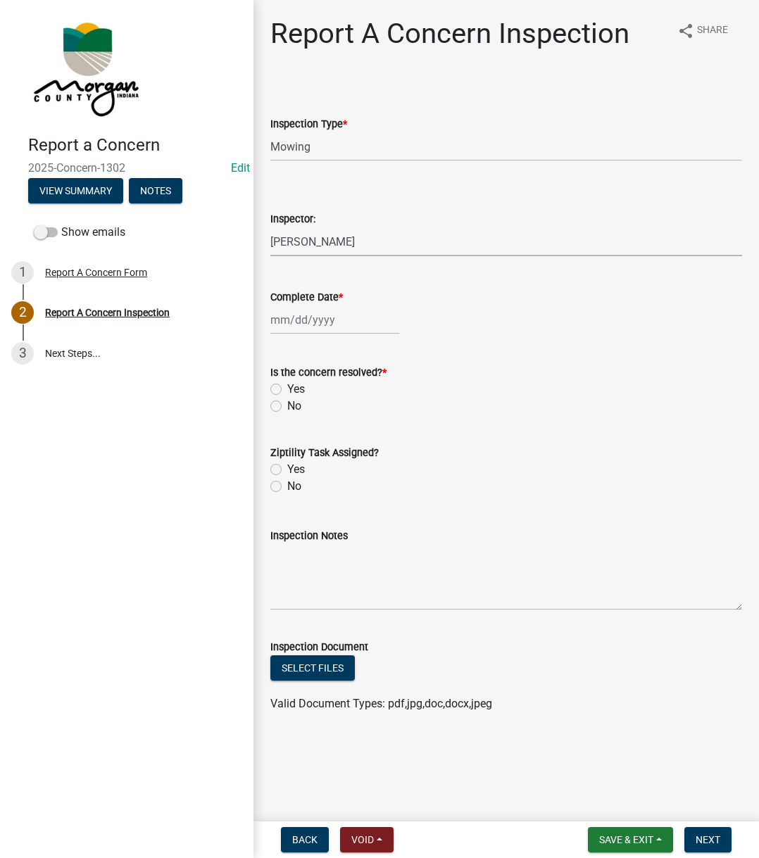
select select "742eb044-fc58-4034-b35e-1550e746fcda"
click at [98, 183] on button "View Summary" at bounding box center [75, 190] width 95 height 25
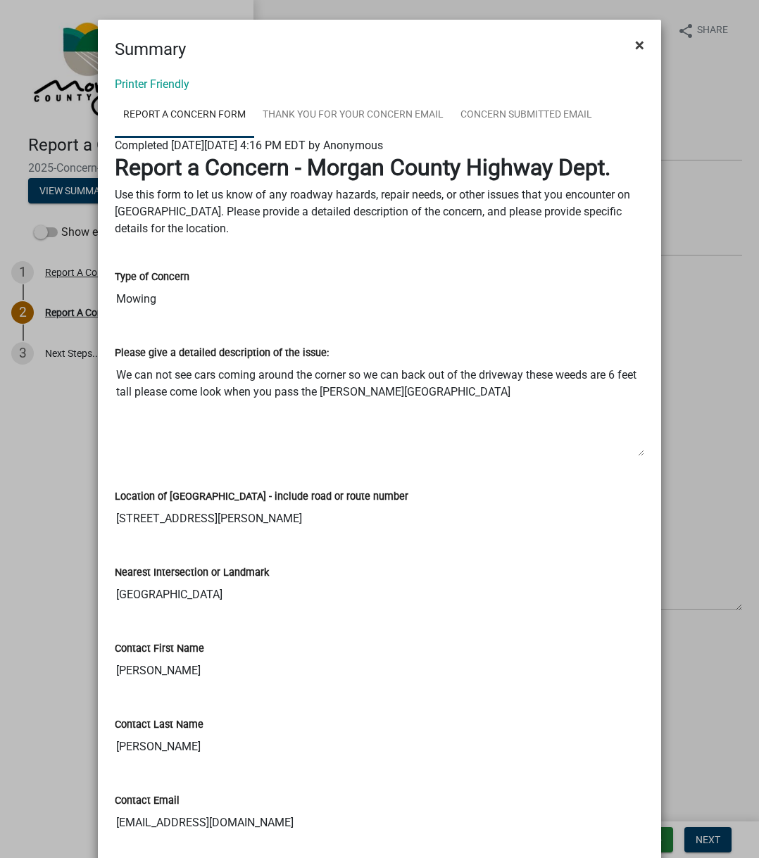
click at [635, 42] on span "×" at bounding box center [639, 45] width 9 height 20
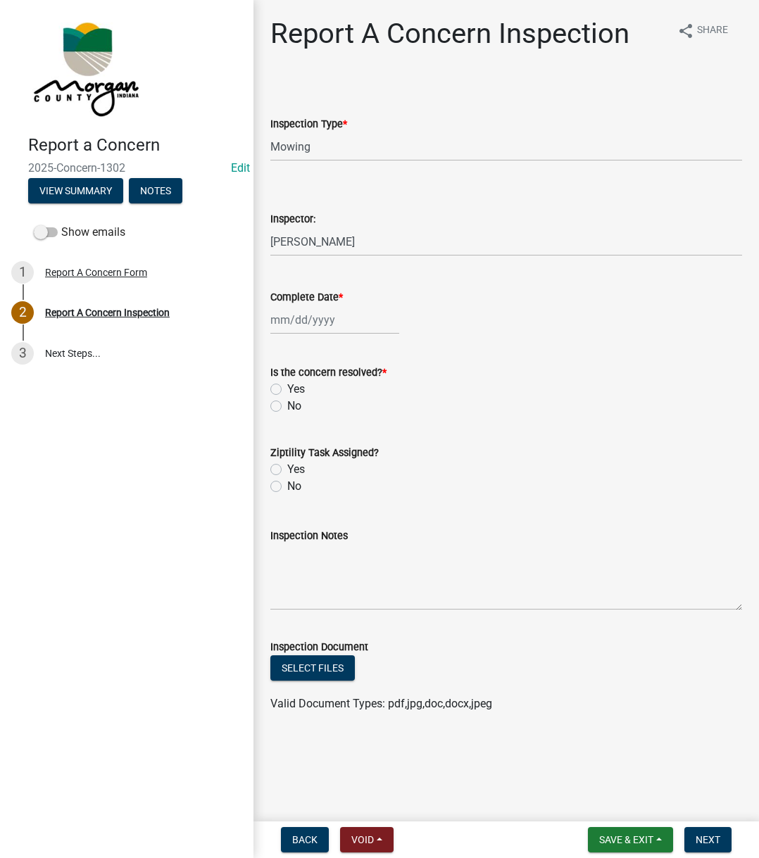
click at [299, 326] on div at bounding box center [334, 320] width 129 height 29
select select "8"
select select "2025"
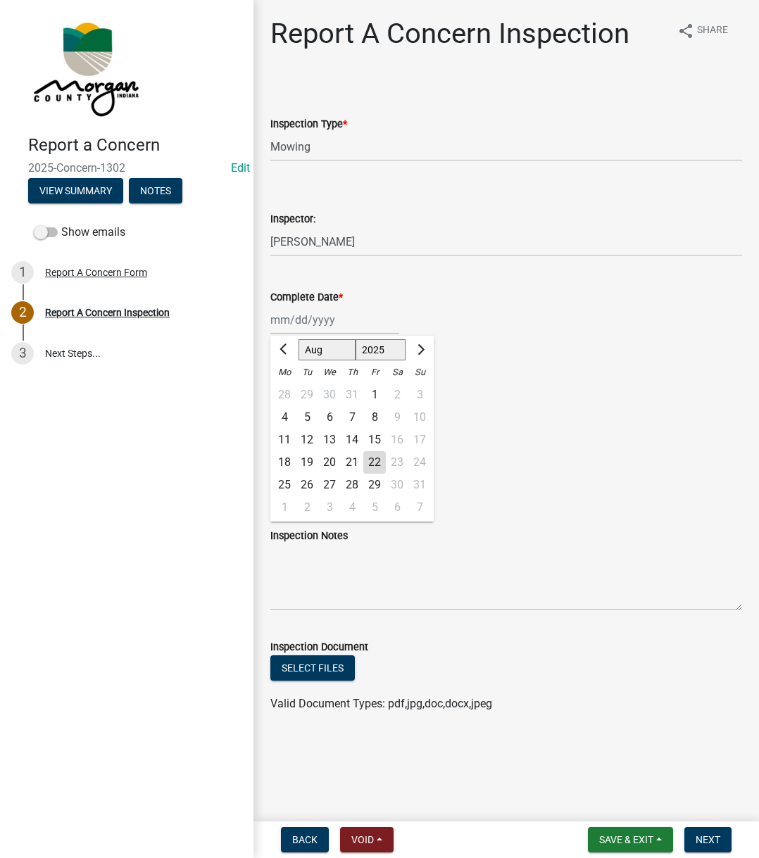
click at [371, 463] on div "22" at bounding box center [374, 462] width 23 height 23
type input "[DATE]"
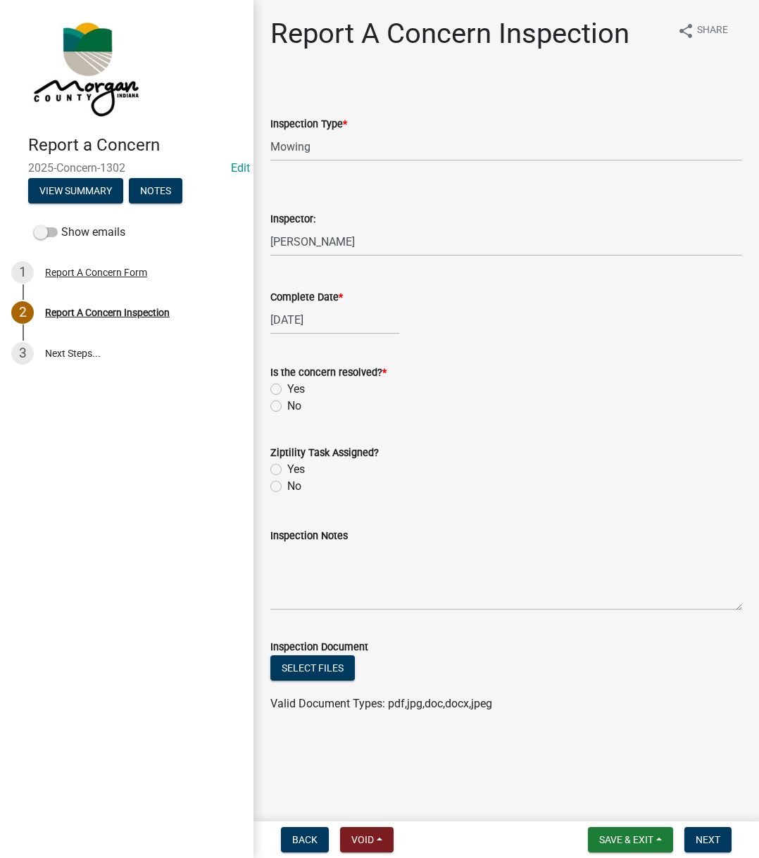
click at [287, 388] on label "Yes" at bounding box center [296, 389] width 18 height 17
click at [287, 388] on input "Yes" at bounding box center [291, 385] width 9 height 9
radio input "true"
click at [287, 487] on label "No" at bounding box center [294, 486] width 14 height 17
click at [287, 487] on input "No" at bounding box center [291, 482] width 9 height 9
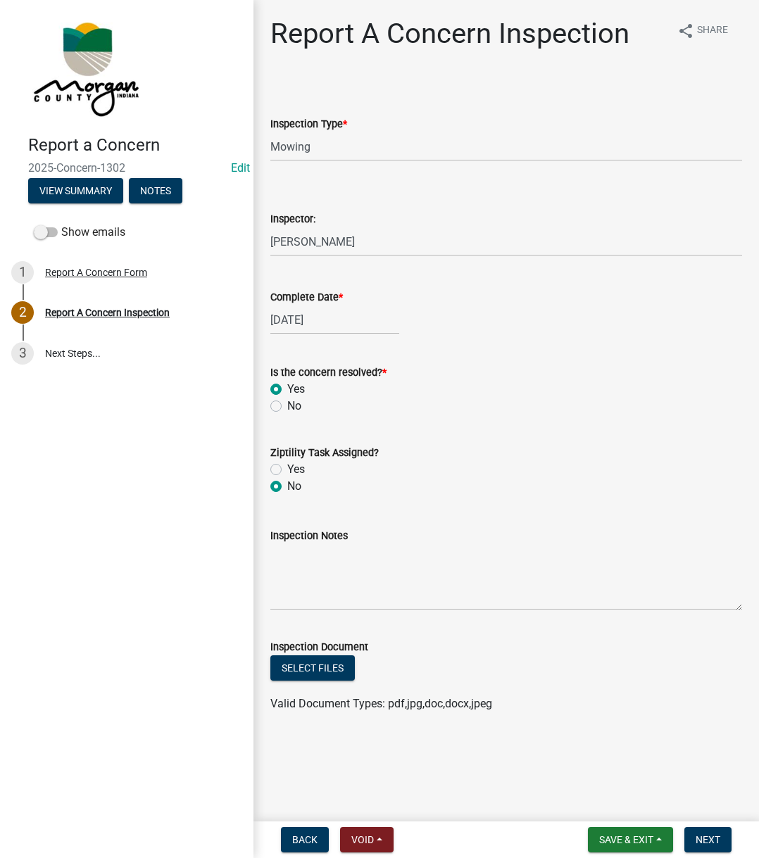
radio input "true"
click at [292, 546] on textarea "Inspection Notes" at bounding box center [506, 577] width 472 height 66
type textarea "Task already exists, spoke on the phone previously"
click at [696, 646] on span "Next" at bounding box center [708, 839] width 25 height 11
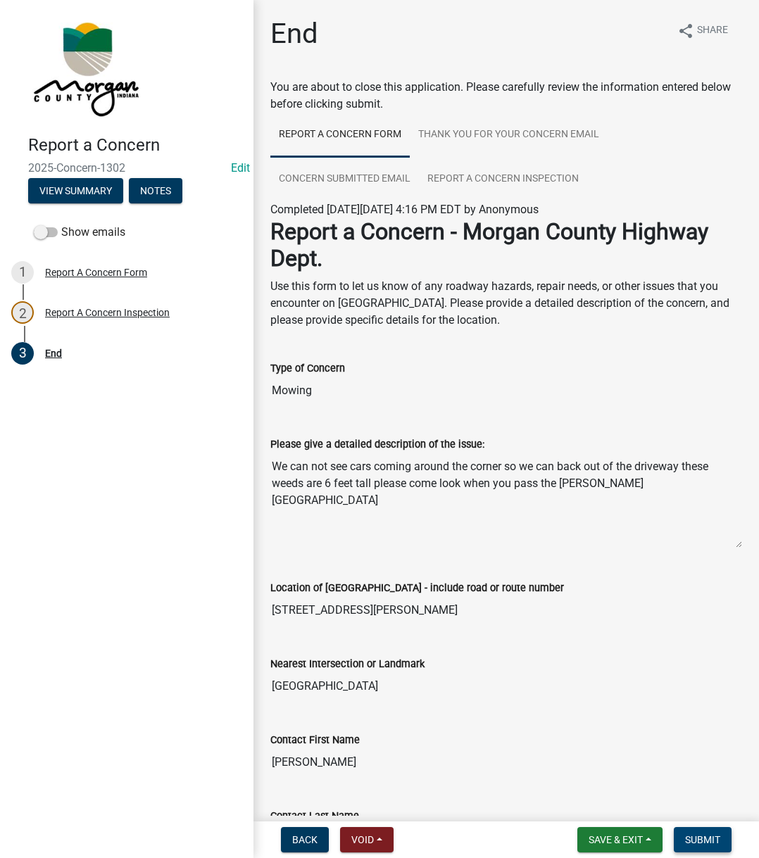
click at [694, 646] on span "Submit" at bounding box center [702, 839] width 35 height 11
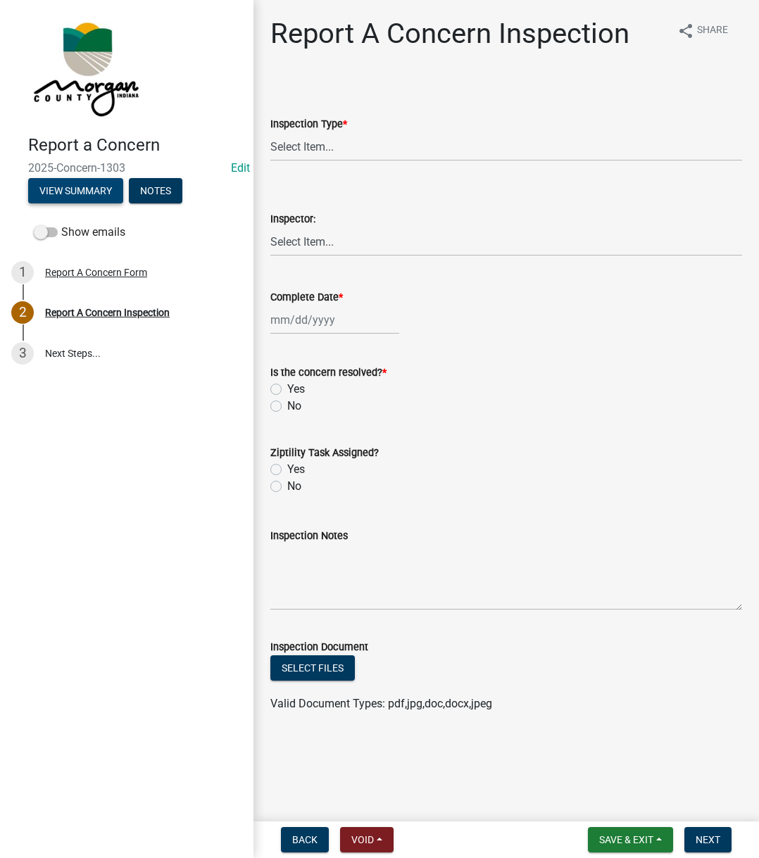
click at [65, 187] on button "View Summary" at bounding box center [75, 190] width 95 height 25
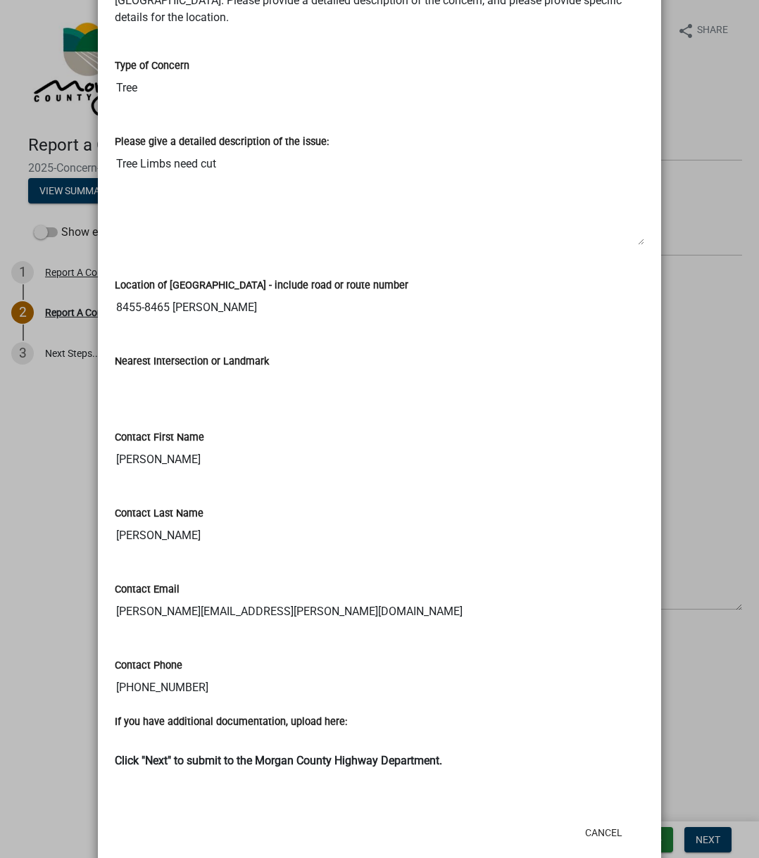
scroll to position [239, 0]
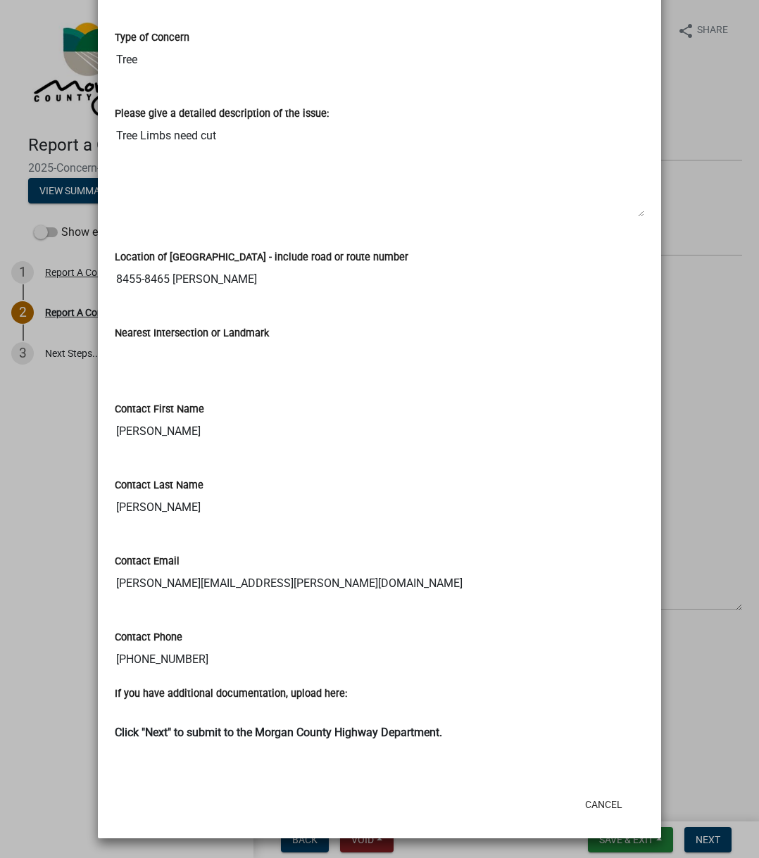
drag, startPoint x: 211, startPoint y: 349, endPoint x: 195, endPoint y: 336, distance: 21.0
click at [211, 349] on input "Nearest Intersection or Landmark" at bounding box center [379, 355] width 529 height 28
click at [149, 275] on input "8455-8465 Goldie Ln" at bounding box center [379, 279] width 529 height 28
drag, startPoint x: 153, startPoint y: 275, endPoint x: 211, endPoint y: 277, distance: 58.5
click at [211, 277] on input "8455-8465 Goldie Ln" at bounding box center [379, 279] width 529 height 28
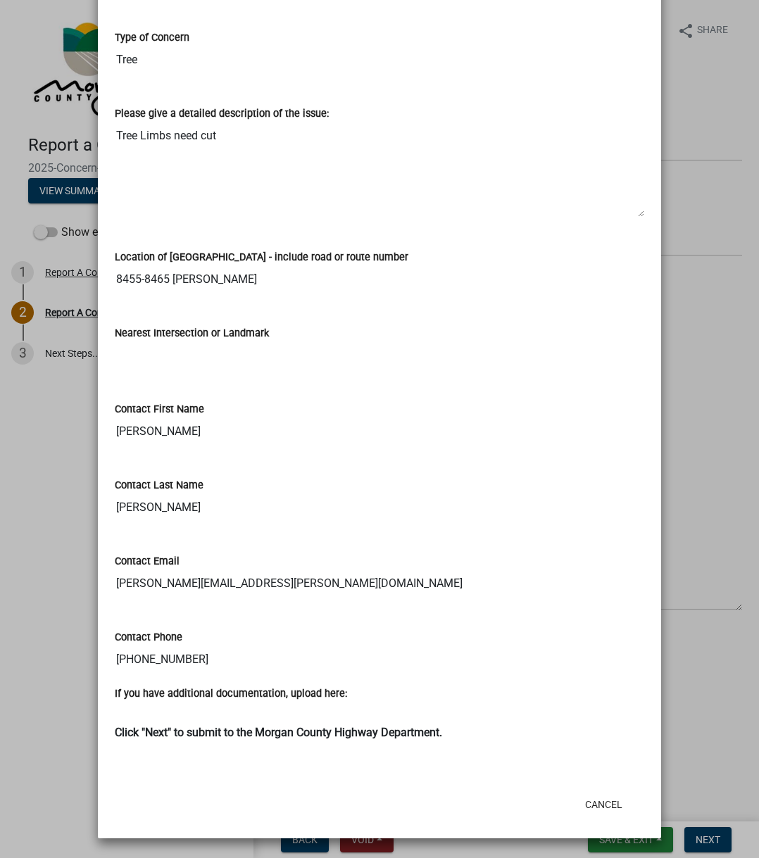
click at [181, 346] on input "Nearest Intersection or Landmark" at bounding box center [379, 355] width 529 height 28
click at [188, 320] on div "Nearest Intersection or Landmark" at bounding box center [379, 337] width 529 height 65
click at [115, 584] on input "Nanette.gillum@mooresvilleschools.org" at bounding box center [379, 584] width 529 height 28
drag, startPoint x: 111, startPoint y: 584, endPoint x: 341, endPoint y: 568, distance: 231.5
click at [341, 568] on div "Contact Email Nanette.gillum@mooresvilleschools.org" at bounding box center [379, 565] width 529 height 65
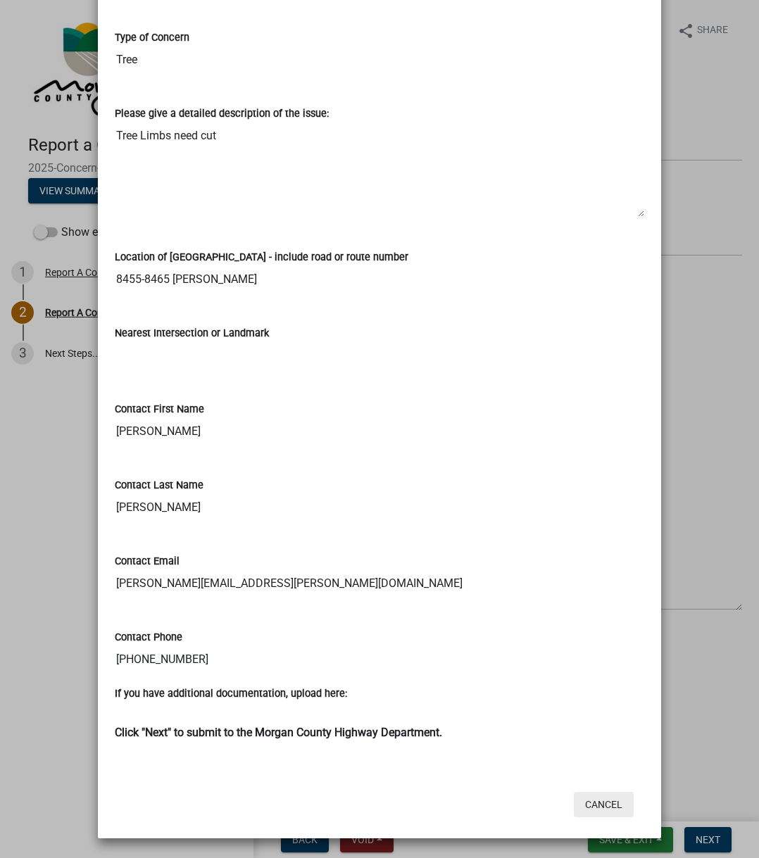
drag, startPoint x: 578, startPoint y: 810, endPoint x: 575, endPoint y: 801, distance: 8.9
click at [578, 646] on button "Cancel" at bounding box center [604, 804] width 60 height 25
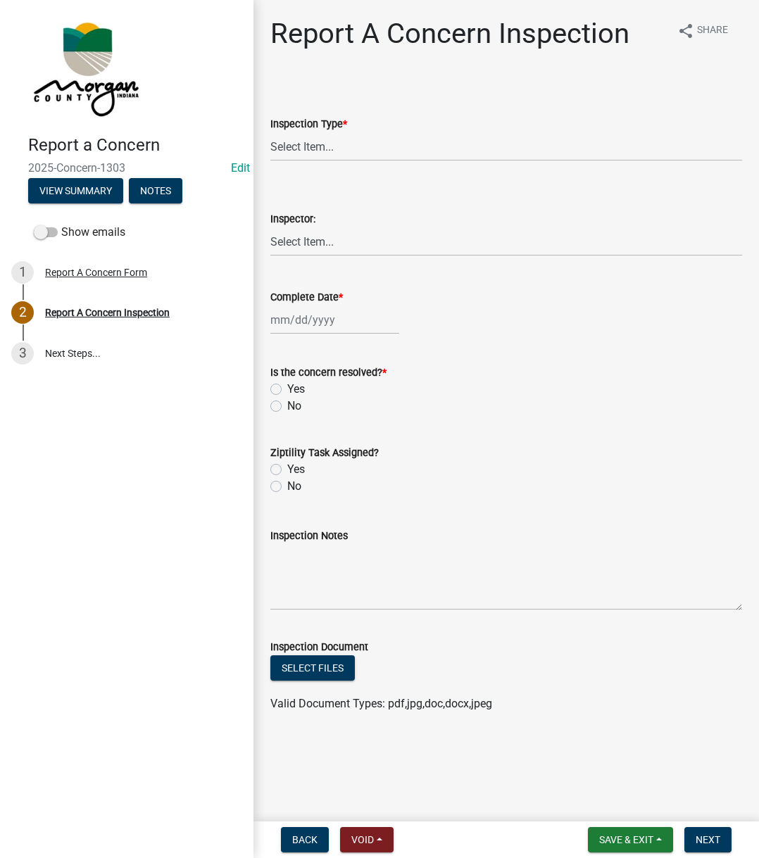
click at [347, 168] on wm-data-entity-input "Inspection Type * Select Item... Pot Hole Patching Ditch Tree Sign Mowing Culve…" at bounding box center [506, 126] width 472 height 95
click at [346, 138] on select "Select Item... Pot Hole Patching Ditch Tree Sign Mowing Culvert Other" at bounding box center [506, 146] width 472 height 29
click at [270, 132] on select "Select Item... Pot Hole Patching Ditch Tree Sign Mowing Culvert Other" at bounding box center [506, 146] width 472 height 29
select select "05549d27-706b-4fc5-87d5-786b3b3055f9"
click at [312, 249] on select "Select Item... Charlie Wilson Justin Schneck Ron Owens John Grenier Eddie Fishe…" at bounding box center [506, 241] width 472 height 29
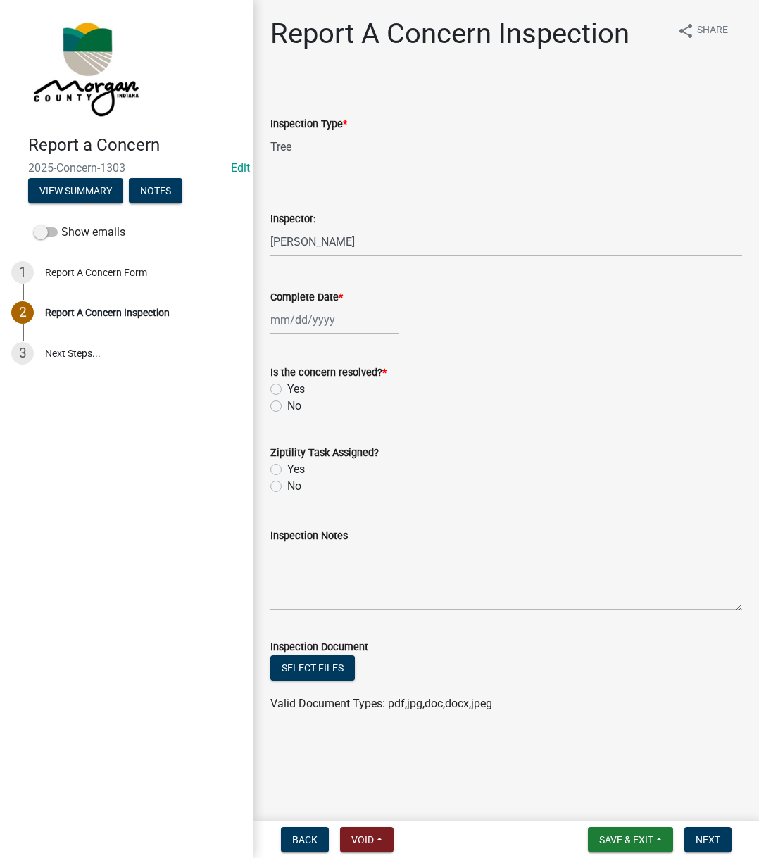
click at [270, 227] on select "Select Item... Charlie Wilson Justin Schneck Ron Owens John Grenier Eddie Fishe…" at bounding box center [506, 241] width 472 height 29
select select "742eb044-fc58-4034-b35e-1550e746fcda"
click at [296, 325] on div at bounding box center [334, 320] width 129 height 29
select select "8"
select select "2025"
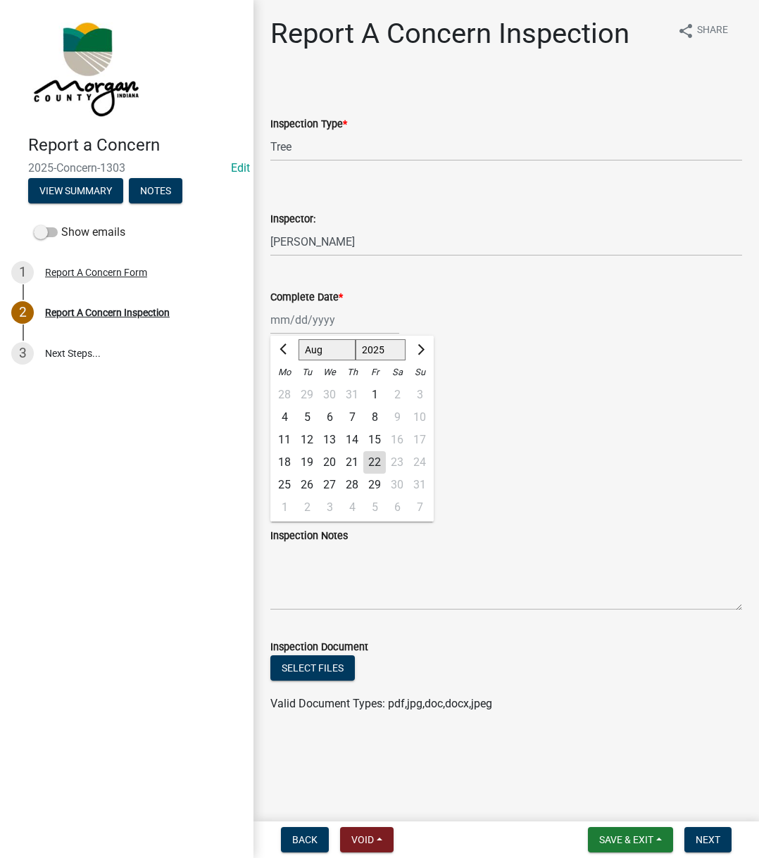
click at [373, 464] on div "22" at bounding box center [374, 462] width 23 height 23
type input "08/22/2025"
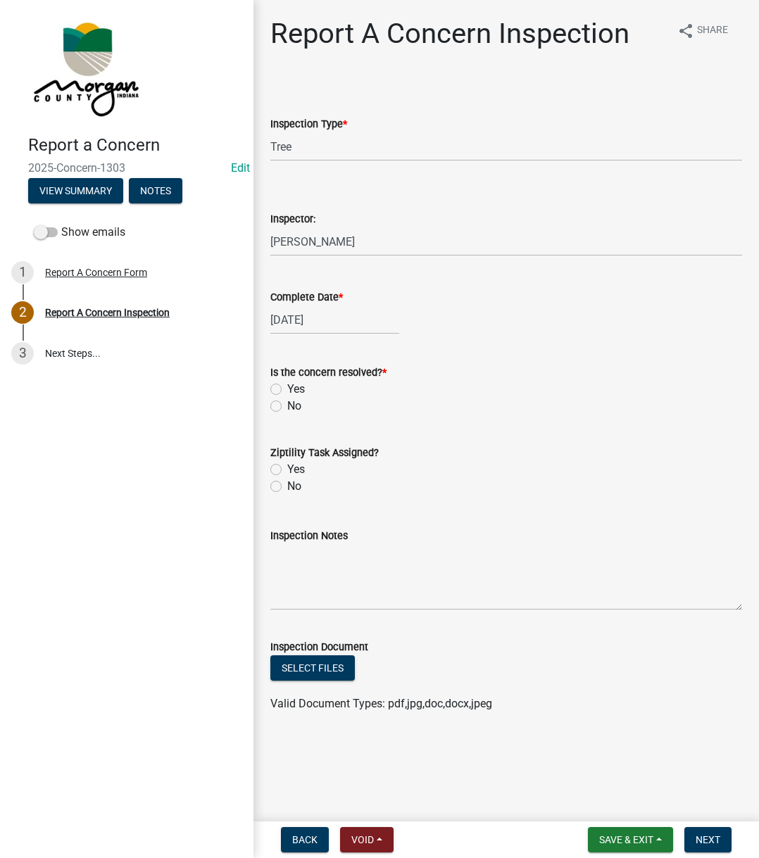
click at [287, 388] on label "Yes" at bounding box center [296, 389] width 18 height 17
click at [287, 388] on input "Yes" at bounding box center [291, 385] width 9 height 9
radio input "true"
click at [287, 491] on label "No" at bounding box center [294, 486] width 14 height 17
click at [287, 487] on input "No" at bounding box center [291, 482] width 9 height 9
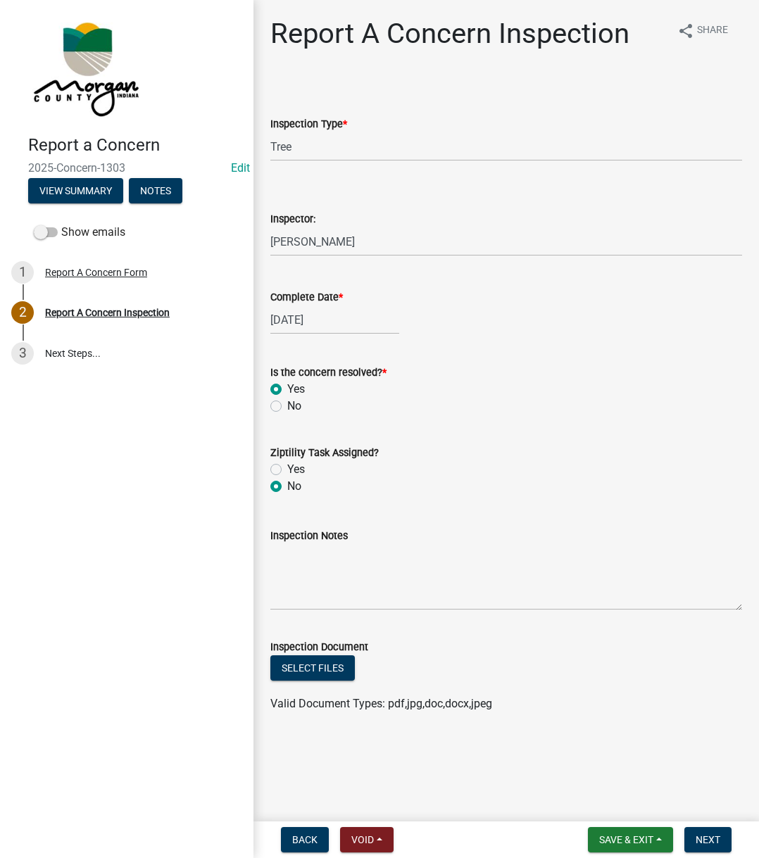
radio input "true"
click at [326, 603] on textarea "Inspection Notes" at bounding box center [506, 577] width 472 height 66
type textarea "Emailed to let them know it is a private road"
click at [696, 646] on button "Next" at bounding box center [707, 839] width 47 height 25
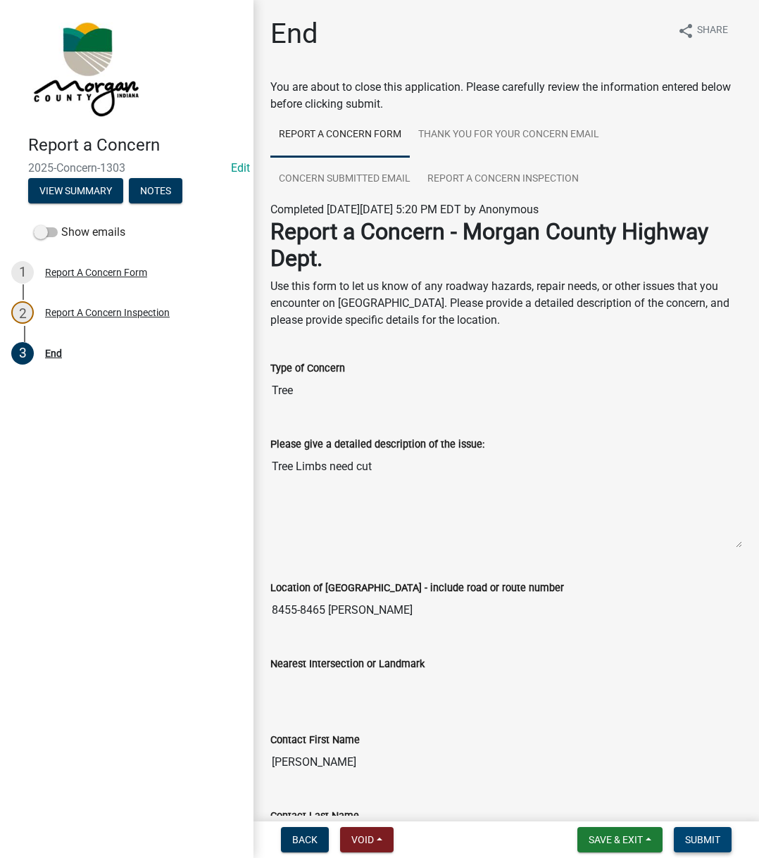
click at [696, 646] on button "Submit" at bounding box center [703, 839] width 58 height 25
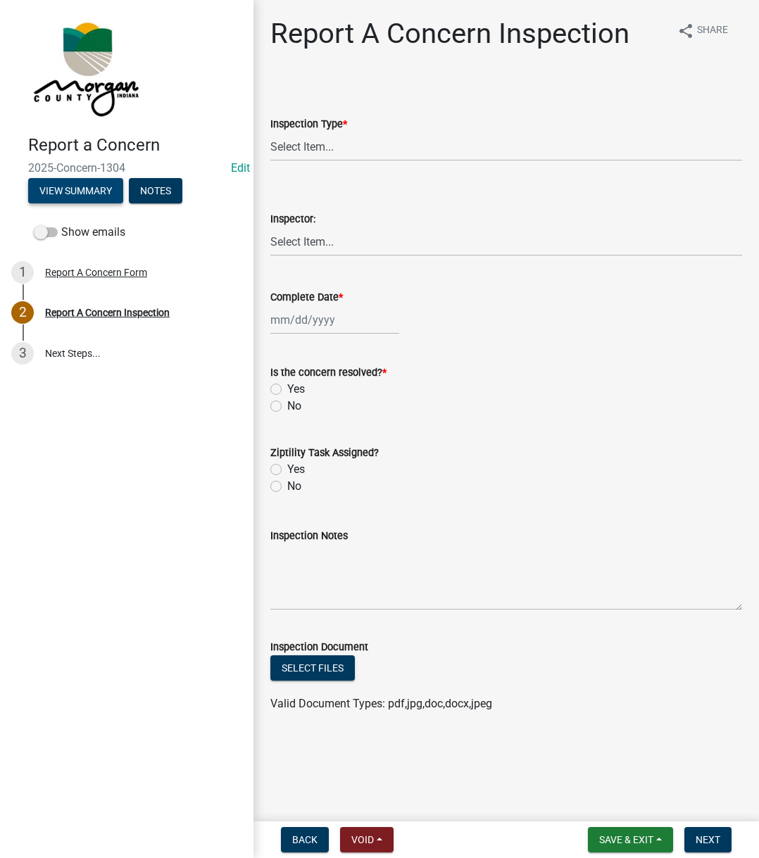
click at [75, 184] on button "View Summary" at bounding box center [75, 190] width 95 height 25
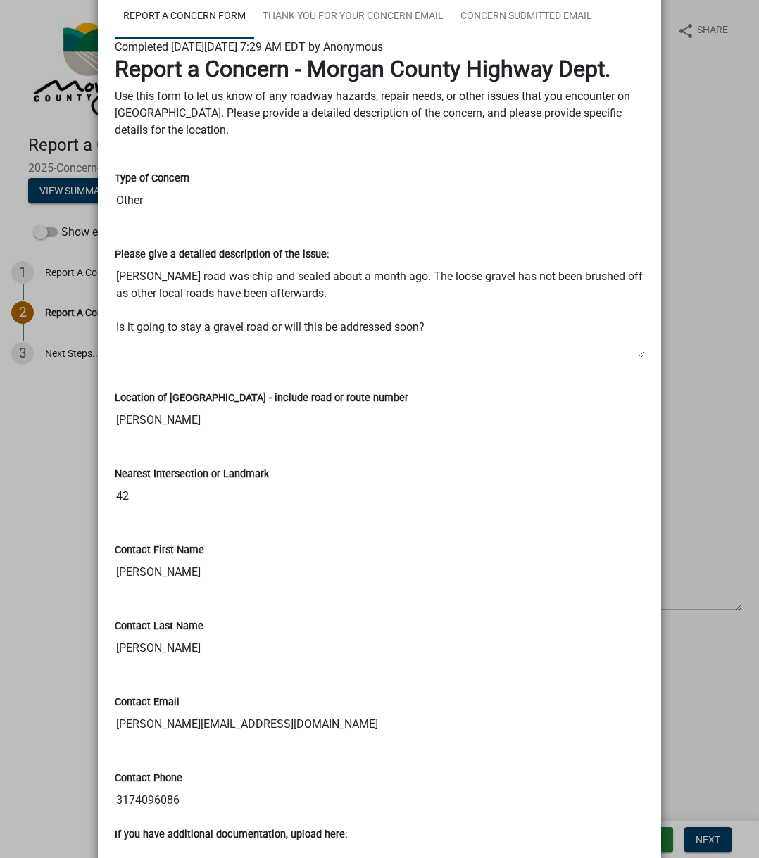
scroll to position [239, 0]
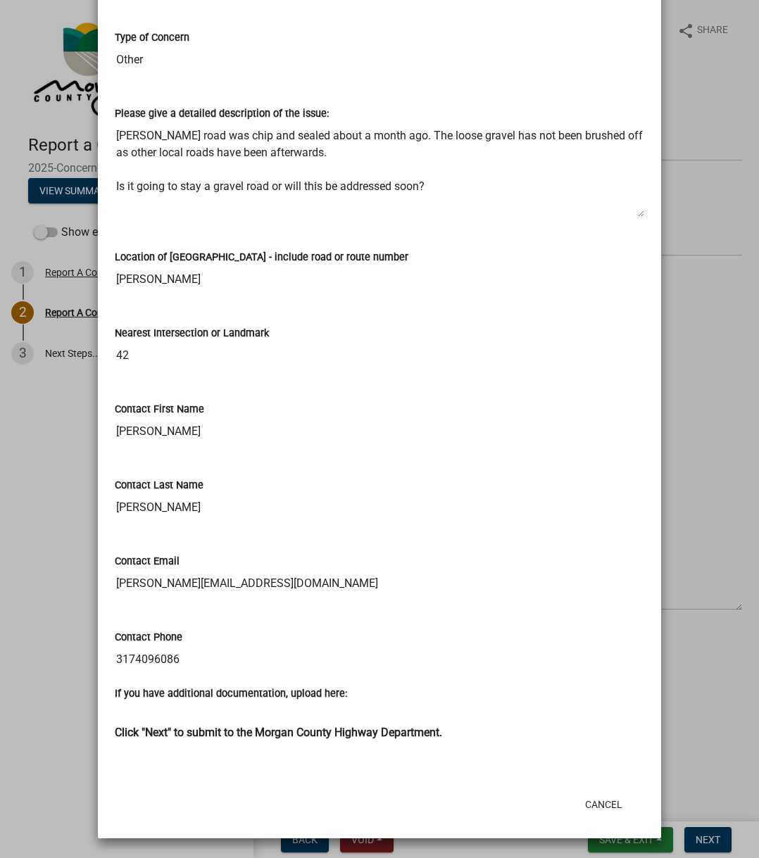
click at [126, 155] on textarea "[PERSON_NAME] road was chip and sealed about a month ago. The loose gravel has …" at bounding box center [379, 170] width 529 height 96
click at [129, 139] on textarea "[PERSON_NAME] road was chip and sealed about a month ago. The loose gravel has …" at bounding box center [379, 170] width 529 height 96
click at [214, 135] on textarea "[PERSON_NAME] road was chip and sealed about a month ago. The loose gravel has …" at bounding box center [379, 170] width 529 height 96
drag, startPoint x: 245, startPoint y: 243, endPoint x: 236, endPoint y: 244, distance: 9.3
click at [236, 244] on div "Location of Concern - include road or route number Bowman Rd" at bounding box center [379, 261] width 529 height 65
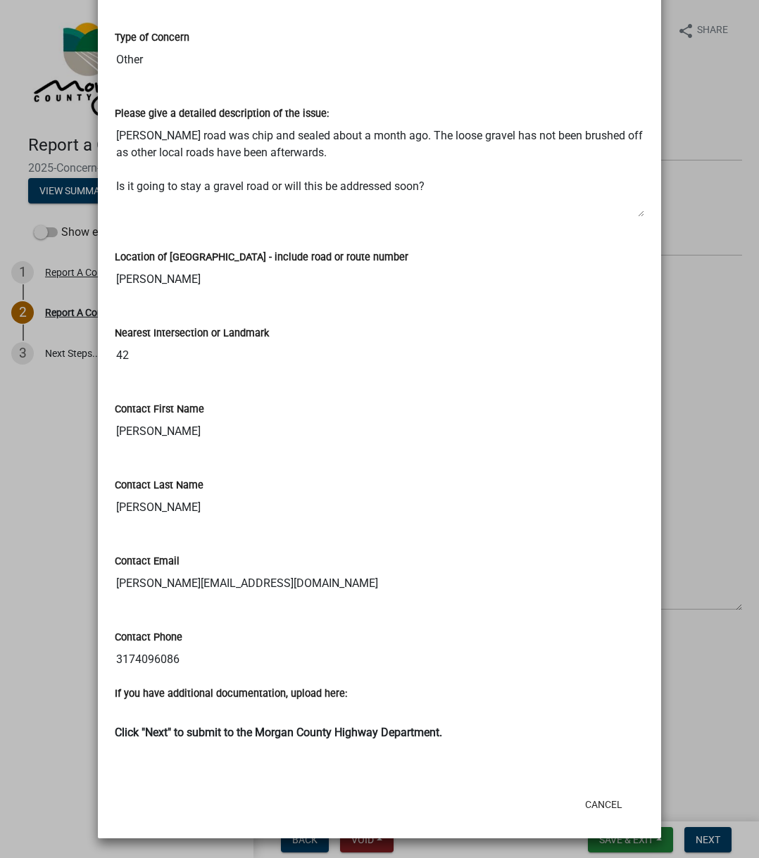
click at [239, 155] on textarea "[PERSON_NAME] road was chip and sealed about a month ago. The loose gravel has …" at bounding box center [379, 170] width 529 height 96
click at [115, 128] on textarea "[PERSON_NAME] road was chip and sealed about a month ago. The loose gravel has …" at bounding box center [379, 170] width 529 height 96
drag, startPoint x: 115, startPoint y: 128, endPoint x: 435, endPoint y: 189, distance: 326.2
click at [435, 189] on textarea "[PERSON_NAME] road was chip and sealed about a month ago. The loose gravel has …" at bounding box center [379, 170] width 529 height 96
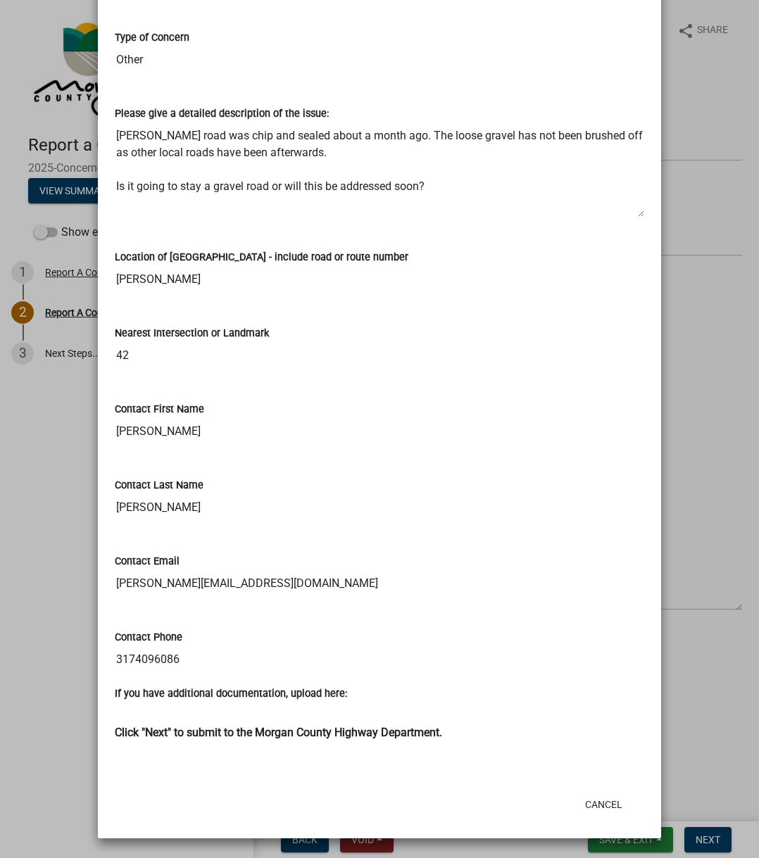
click at [149, 239] on div "Location of Concern - include road or route number Bowman Rd" at bounding box center [379, 261] width 529 height 65
click at [475, 153] on textarea "[PERSON_NAME] road was chip and sealed about a month ago. The loose gravel has …" at bounding box center [379, 170] width 529 height 96
click at [119, 133] on textarea "[PERSON_NAME] road was chip and sealed about a month ago. The loose gravel has …" at bounding box center [379, 170] width 529 height 96
drag, startPoint x: 119, startPoint y: 133, endPoint x: 444, endPoint y: 186, distance: 328.9
click at [444, 186] on textarea "[PERSON_NAME] road was chip and sealed about a month ago. The loose gravel has …" at bounding box center [379, 170] width 529 height 96
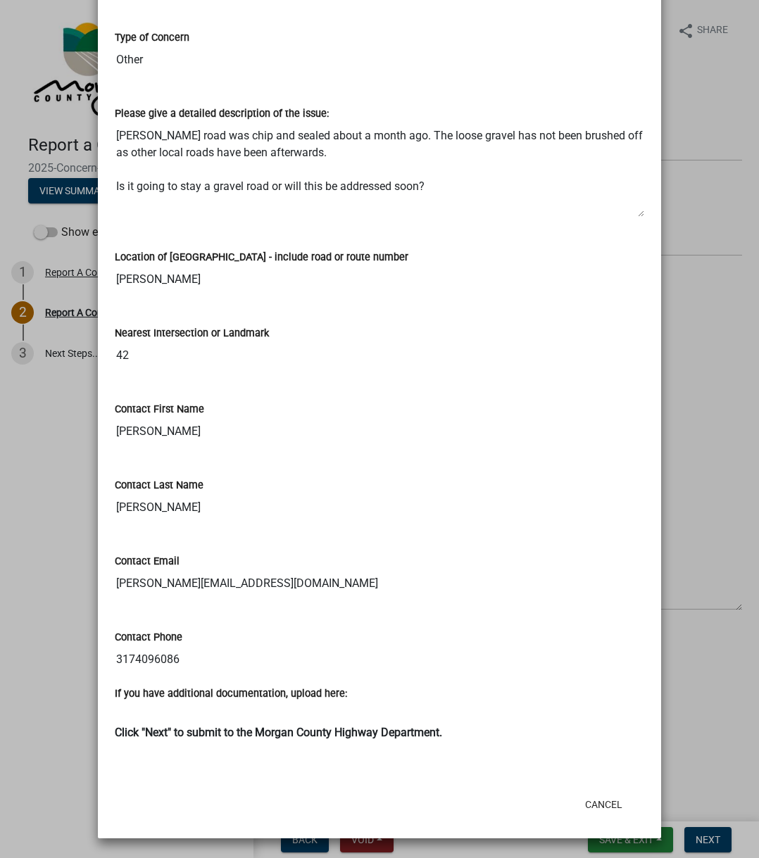
click at [444, 186] on textarea "[PERSON_NAME] road was chip and sealed about a month ago. The loose gravel has …" at bounding box center [379, 170] width 529 height 96
click at [142, 130] on textarea "[PERSON_NAME] road was chip and sealed about a month ago. The loose gravel has …" at bounding box center [379, 170] width 529 height 96
drag, startPoint x: 142, startPoint y: 130, endPoint x: 503, endPoint y: 259, distance: 383.5
click at [503, 258] on wm-data-entity-view-list "Report a Concern - Morgan County Highway Dept. Use this form to let us know of …" at bounding box center [379, 334] width 529 height 838
click at [311, 246] on div "Location of Concern - include road or route number Bowman Rd" at bounding box center [379, 261] width 529 height 65
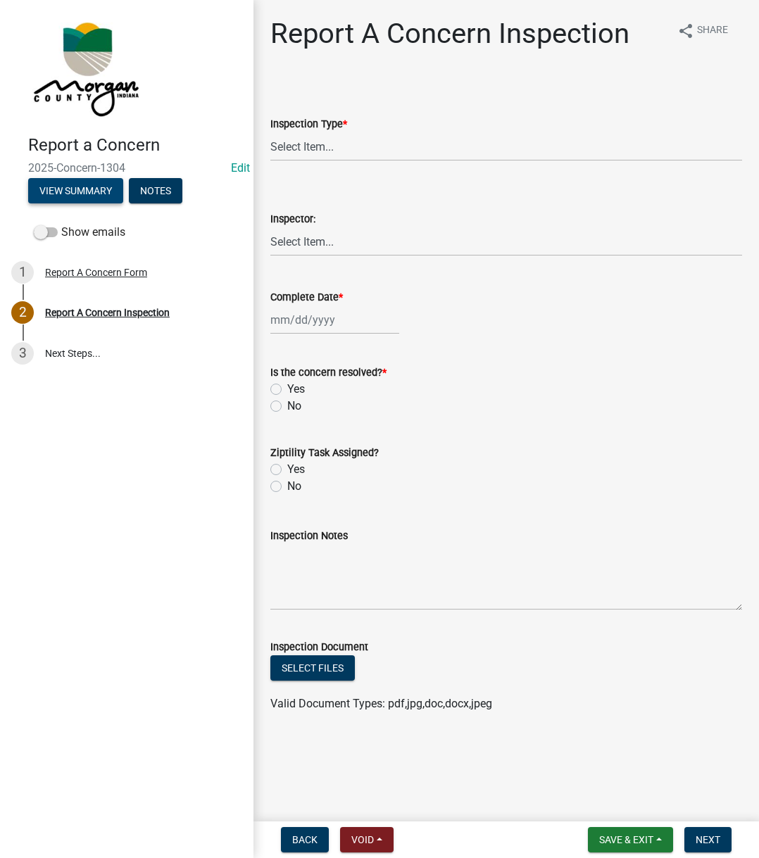
click at [111, 190] on button "View Summary" at bounding box center [75, 190] width 95 height 25
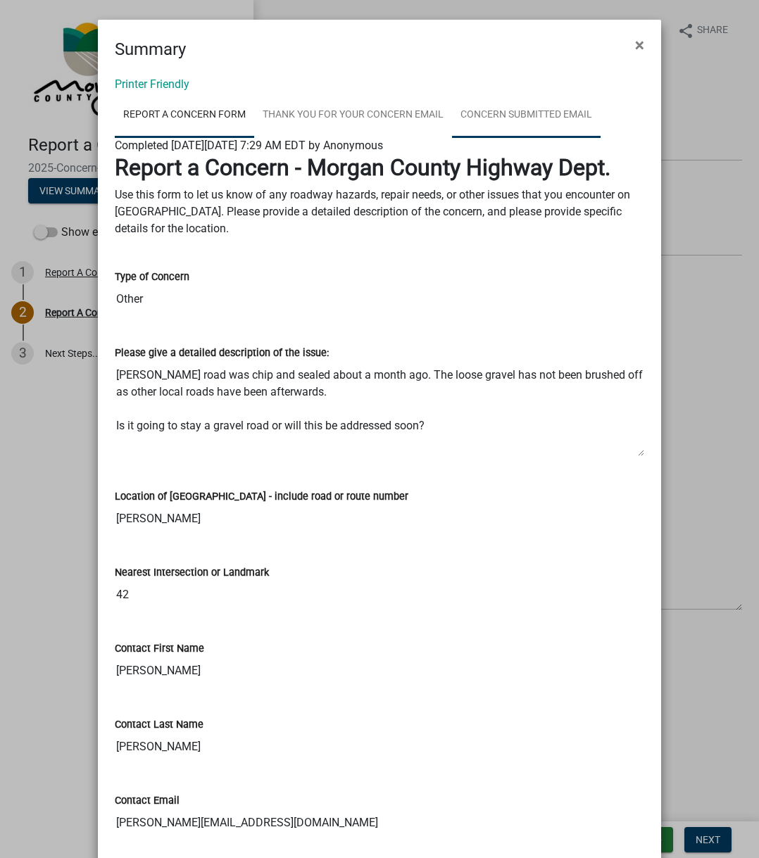
click at [510, 125] on link "Concern Submitted Email" at bounding box center [526, 115] width 149 height 45
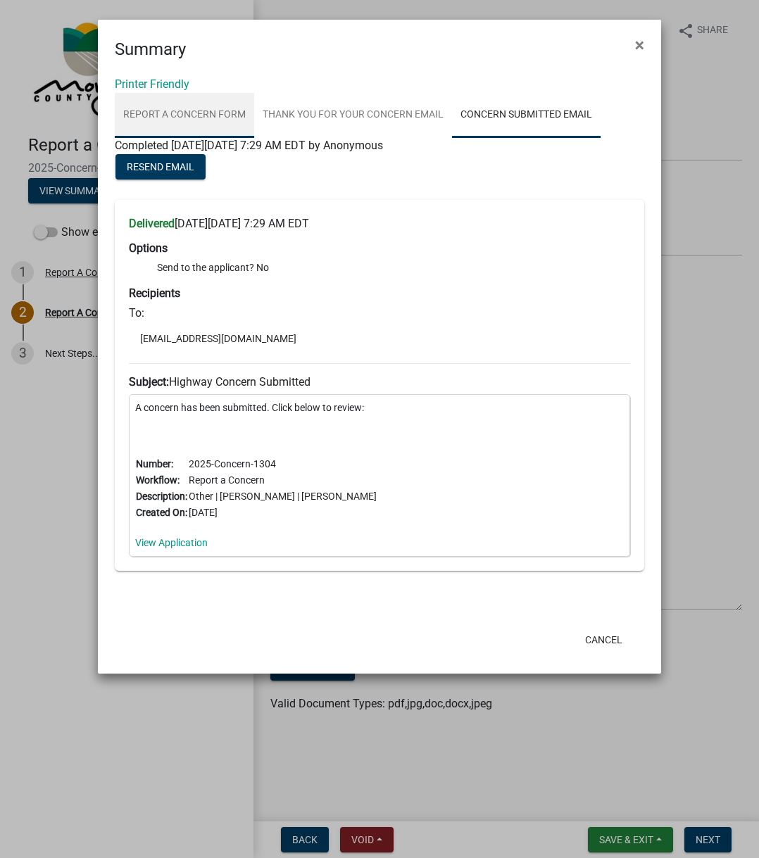
click at [189, 120] on link "Report A Concern Form" at bounding box center [184, 115] width 139 height 45
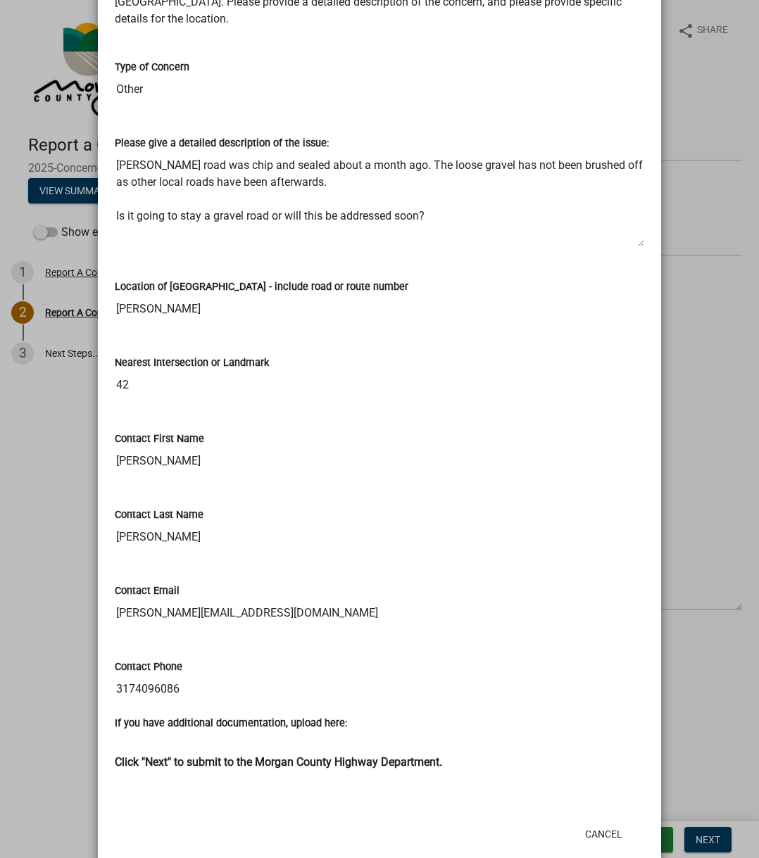
scroll to position [211, 0]
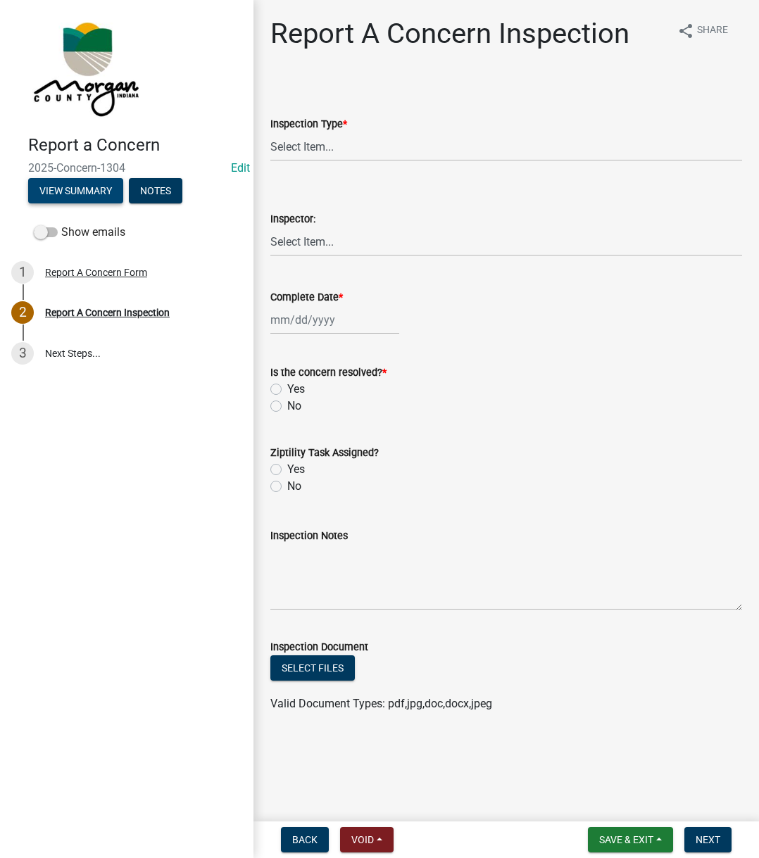
click at [93, 184] on button "View Summary" at bounding box center [75, 190] width 95 height 25
click at [303, 149] on select "Select Item... Pot Hole Patching Ditch Tree Sign Mowing Culvert Other" at bounding box center [506, 146] width 472 height 29
click at [270, 132] on select "Select Item... Pot Hole Patching Ditch Tree Sign Mowing Culvert Other" at bounding box center [506, 146] width 472 height 29
select select "3582e9dc-d8cd-4526-a2d9-157cc62522fd"
drag, startPoint x: 325, startPoint y: 223, endPoint x: 325, endPoint y: 235, distance: 12.0
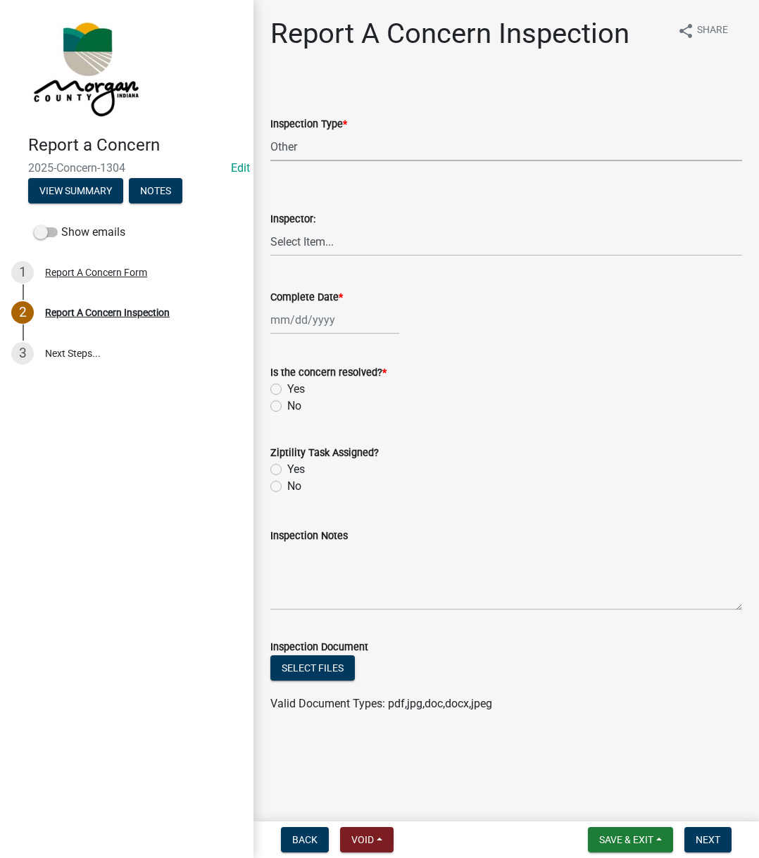
click at [325, 229] on div "Inspector: Select Item... Charlie Wilson Justin Schneck Ron Owens John Grenier …" at bounding box center [506, 234] width 472 height 46
click at [324, 250] on select "Select Item... Charlie Wilson Justin Schneck Ron Owens John Grenier Eddie Fishe…" at bounding box center [506, 241] width 472 height 29
click at [270, 227] on select "Select Item... Charlie Wilson Justin Schneck Ron Owens John Grenier Eddie Fishe…" at bounding box center [506, 241] width 472 height 29
select select "742eb044-fc58-4034-b35e-1550e746fcda"
select select "8"
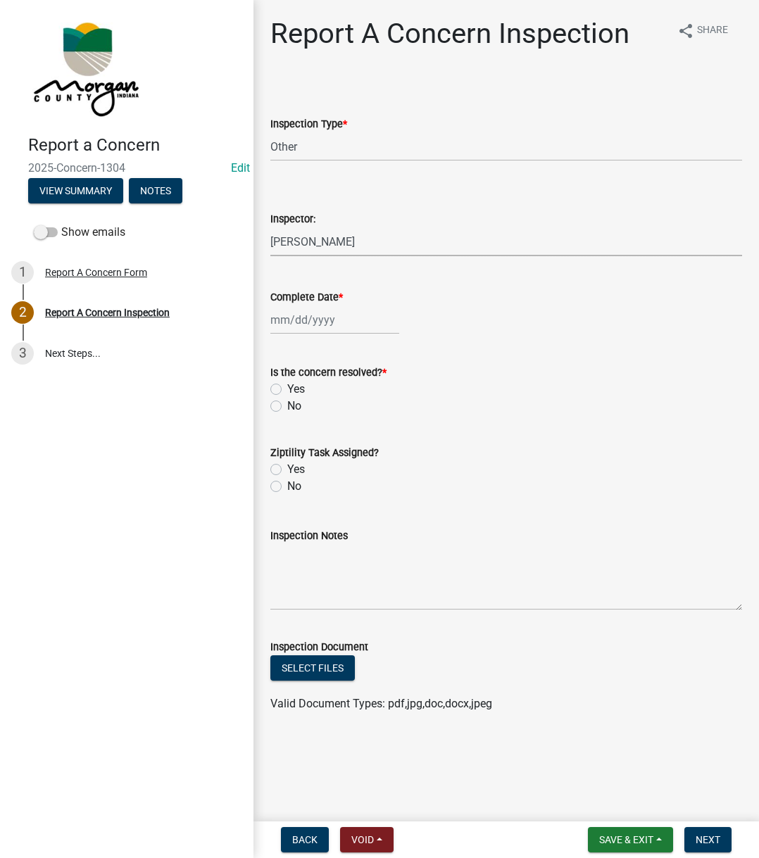
select select "2025"
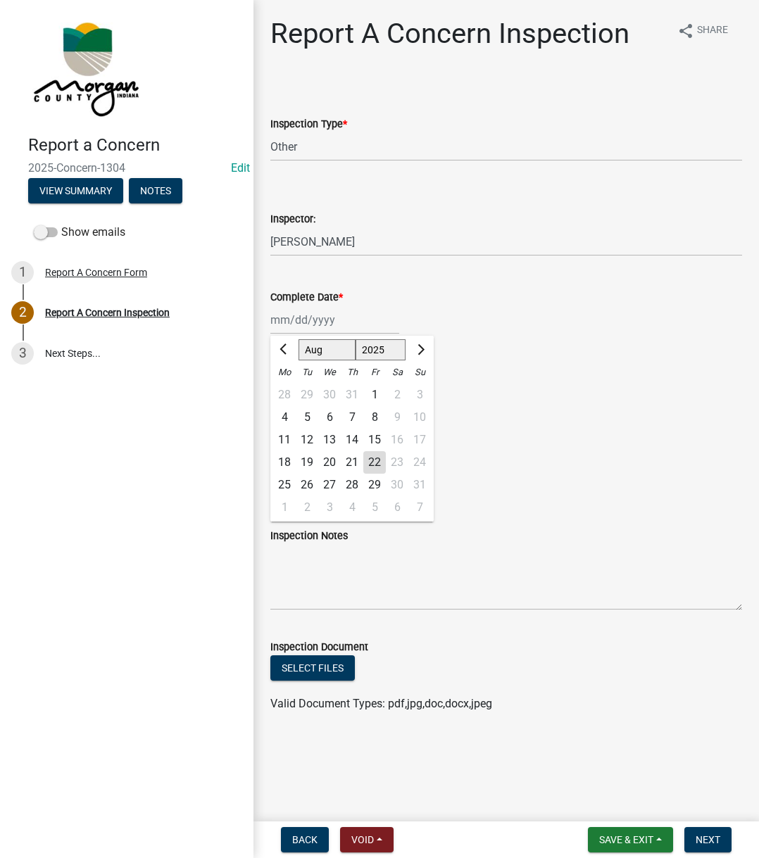
drag, startPoint x: 305, startPoint y: 323, endPoint x: 319, endPoint y: 325, distance: 14.2
click at [305, 323] on div "Jan Feb Mar Apr May Jun Jul Aug Sep Oct Nov Dec 1525 1526 1527 1528 1529 1530 1…" at bounding box center [334, 320] width 129 height 29
click at [380, 460] on div "22" at bounding box center [374, 462] width 23 height 23
type input "08/22/2025"
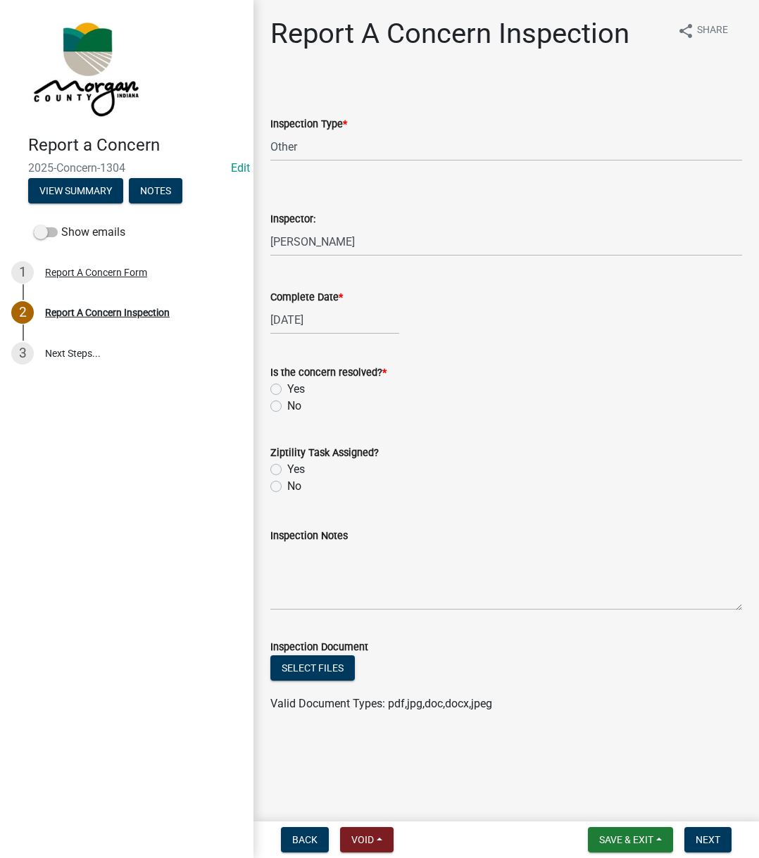
click at [287, 389] on label "Yes" at bounding box center [296, 389] width 18 height 17
click at [287, 389] on input "Yes" at bounding box center [291, 385] width 9 height 9
radio input "true"
click at [287, 487] on label "No" at bounding box center [294, 486] width 14 height 17
click at [287, 487] on input "No" at bounding box center [291, 482] width 9 height 9
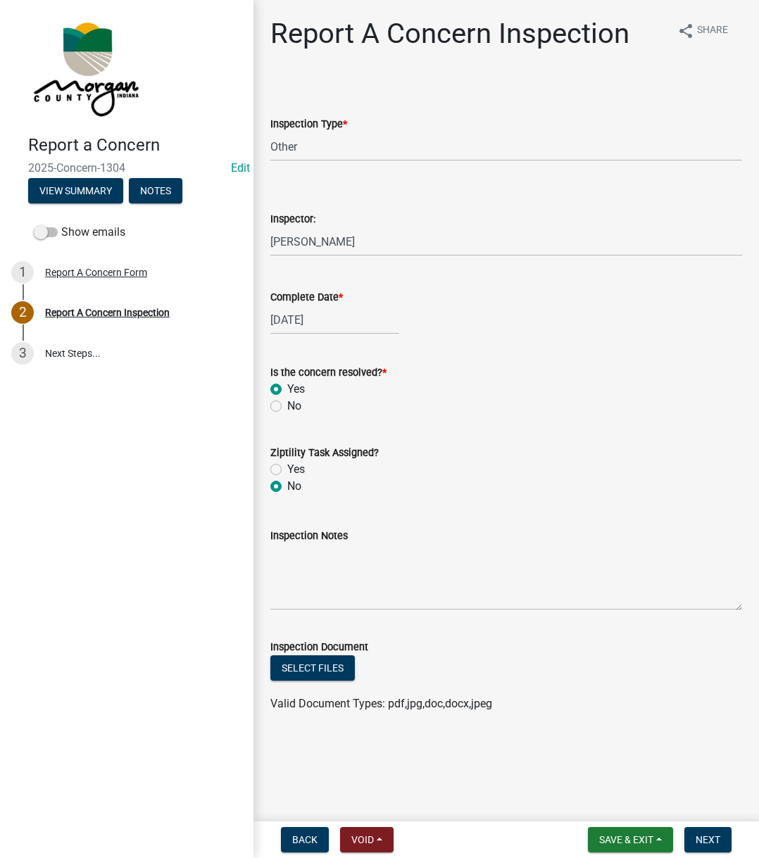
radio input "true"
click at [308, 579] on textarea "Inspection Notes" at bounding box center [506, 577] width 472 height 66
type textarea "Already on agenda"
click at [706, 835] on span "Next" at bounding box center [708, 839] width 25 height 11
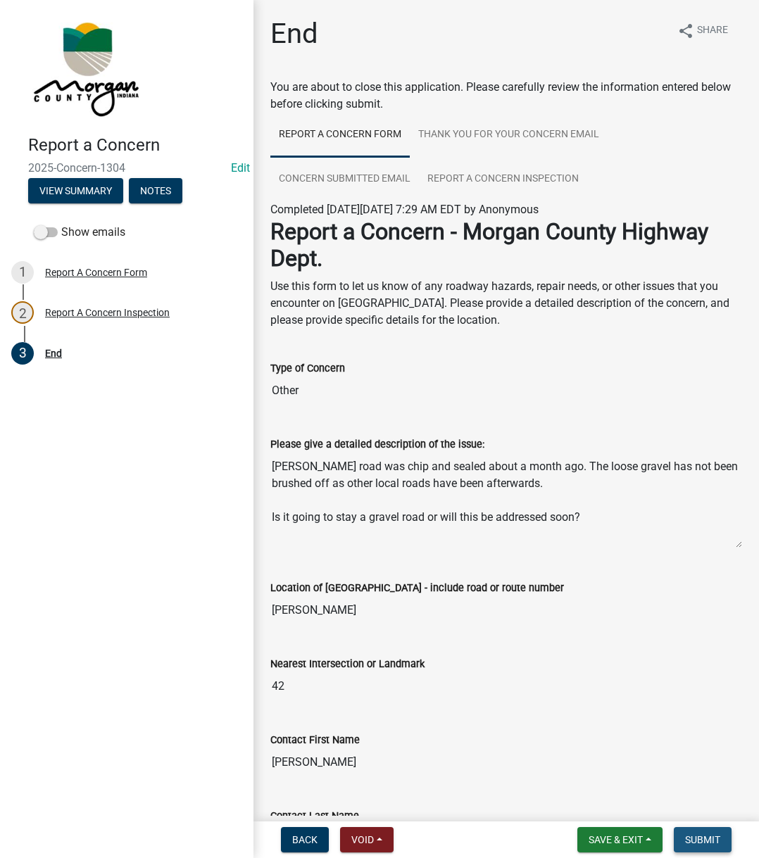
click at [706, 835] on span "Submit" at bounding box center [702, 839] width 35 height 11
